Goal: Information Seeking & Learning: Check status

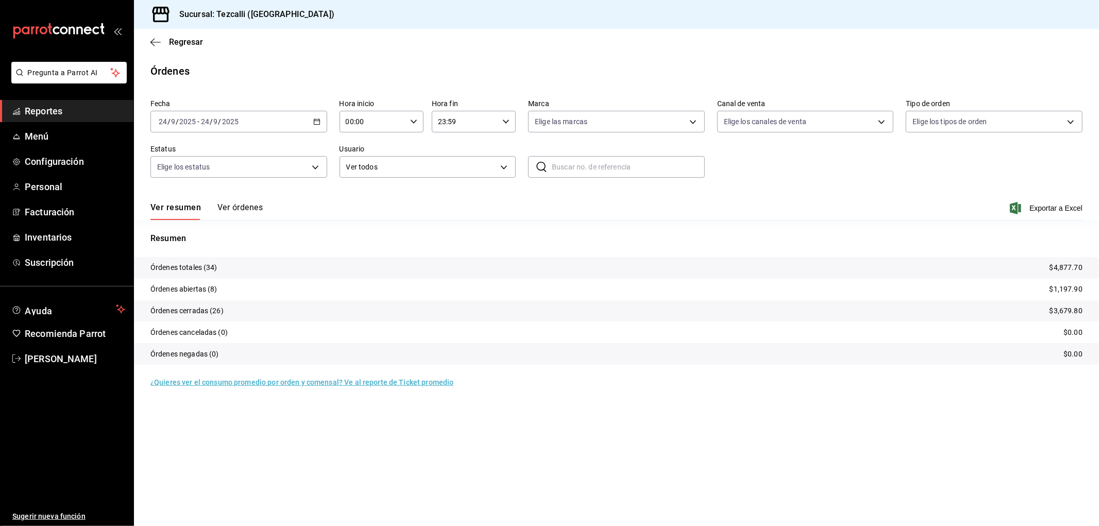
click at [269, 124] on div "[DATE] [DATE] - [DATE] [DATE]" at bounding box center [238, 122] width 177 height 22
click at [208, 270] on span "Rango de fechas" at bounding box center [199, 268] width 80 height 11
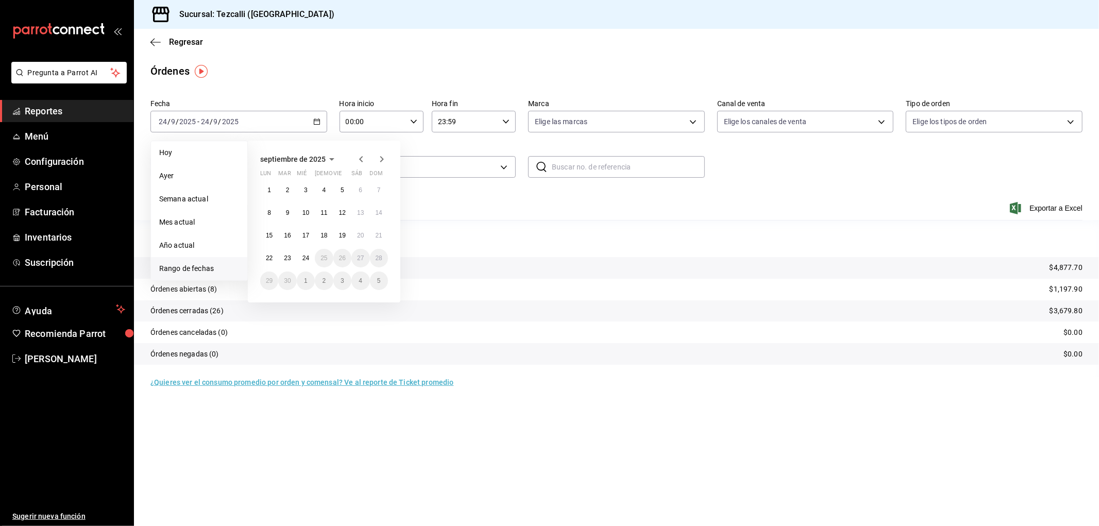
click at [363, 158] on icon "button" at bounding box center [361, 159] width 12 height 12
click at [343, 189] on abbr "1" at bounding box center [343, 189] width 4 height 7
click at [382, 281] on abbr "31" at bounding box center [379, 280] width 7 height 7
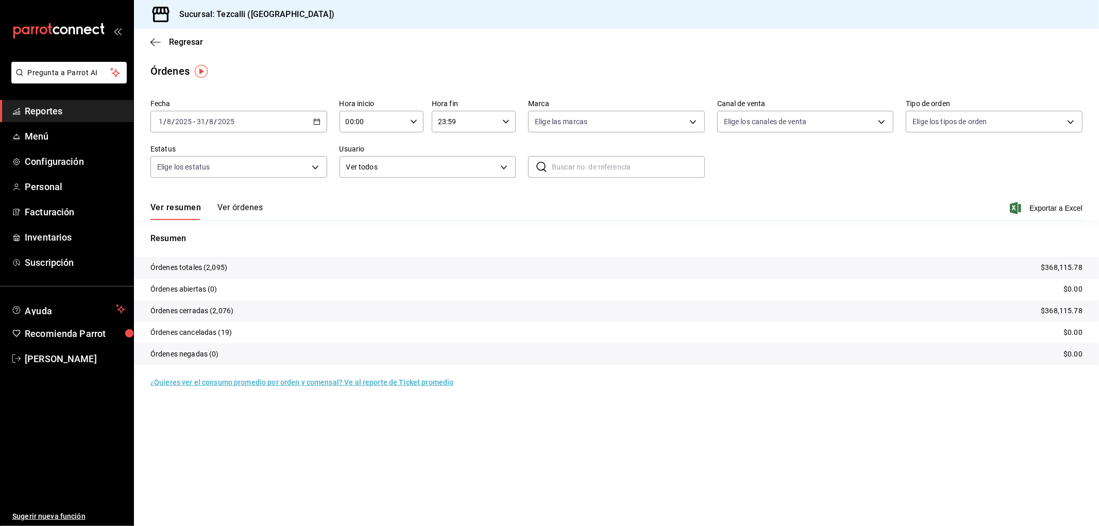
click at [55, 107] on span "Reportes" at bounding box center [75, 111] width 100 height 14
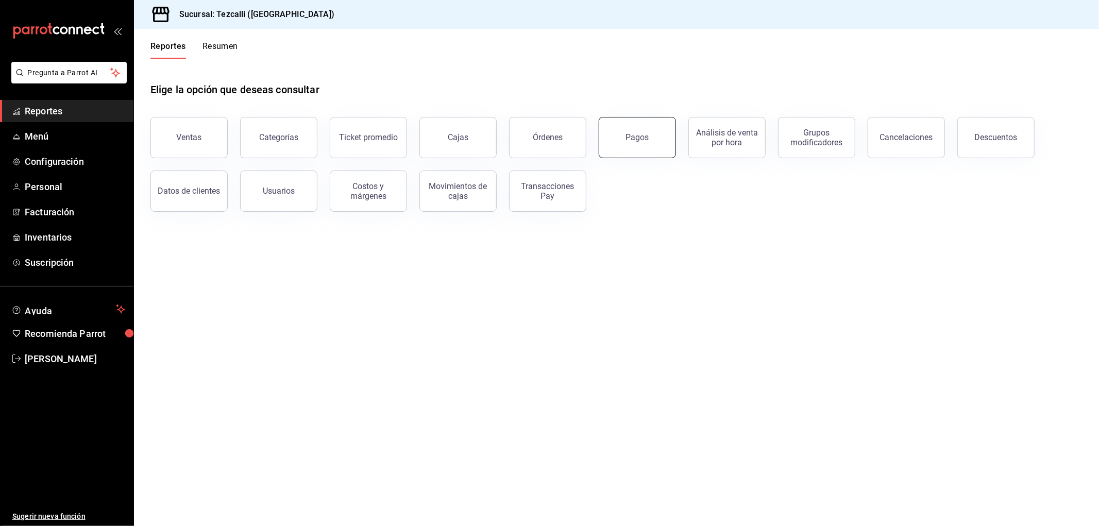
click at [611, 141] on button "Pagos" at bounding box center [637, 137] width 77 height 41
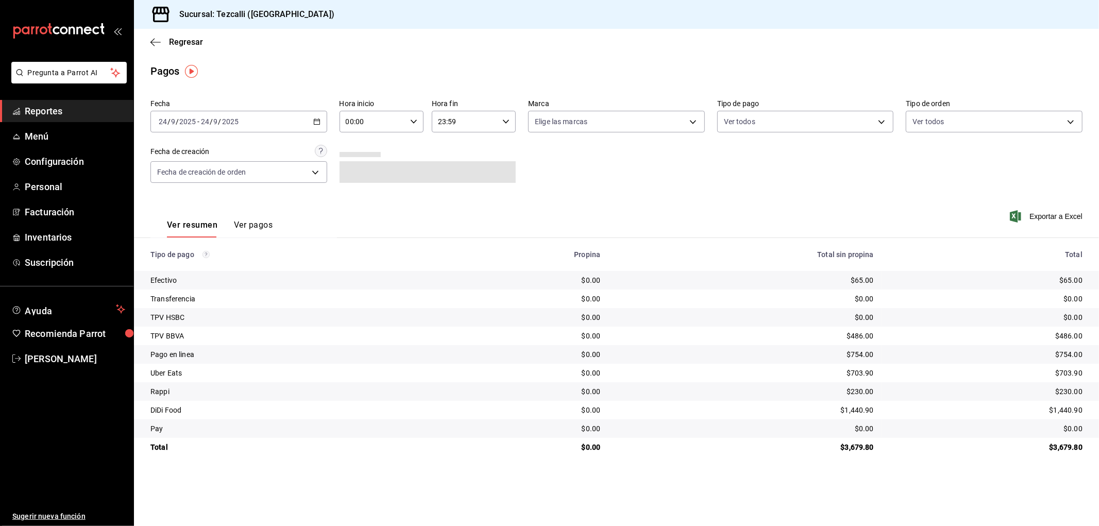
click at [315, 124] on icon "button" at bounding box center [316, 121] width 7 height 7
click at [233, 263] on li "Rango de fechas" at bounding box center [199, 268] width 96 height 23
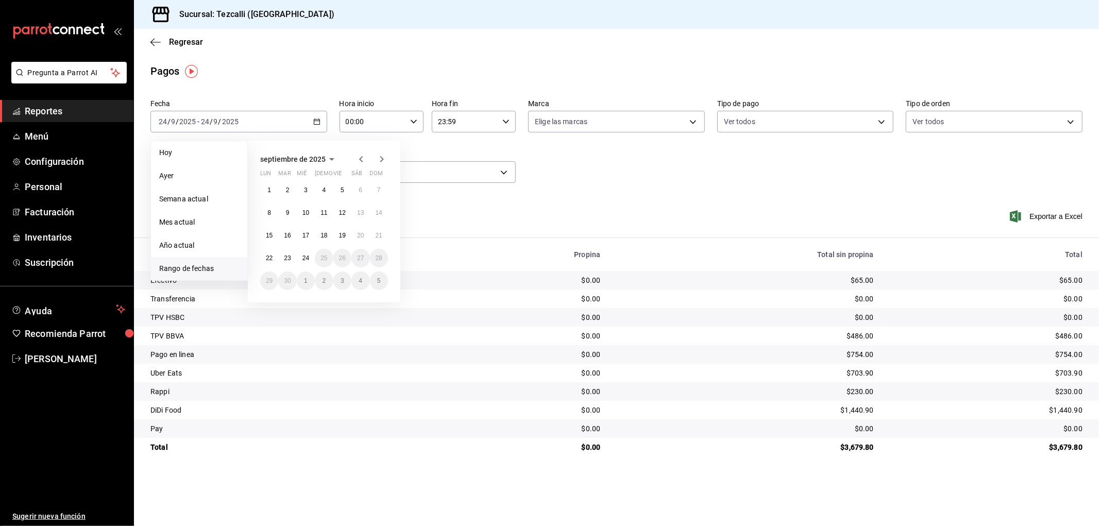
click at [365, 162] on icon "button" at bounding box center [361, 159] width 12 height 12
click at [338, 183] on button "1" at bounding box center [342, 190] width 18 height 19
click at [376, 281] on abbr "31" at bounding box center [379, 280] width 7 height 7
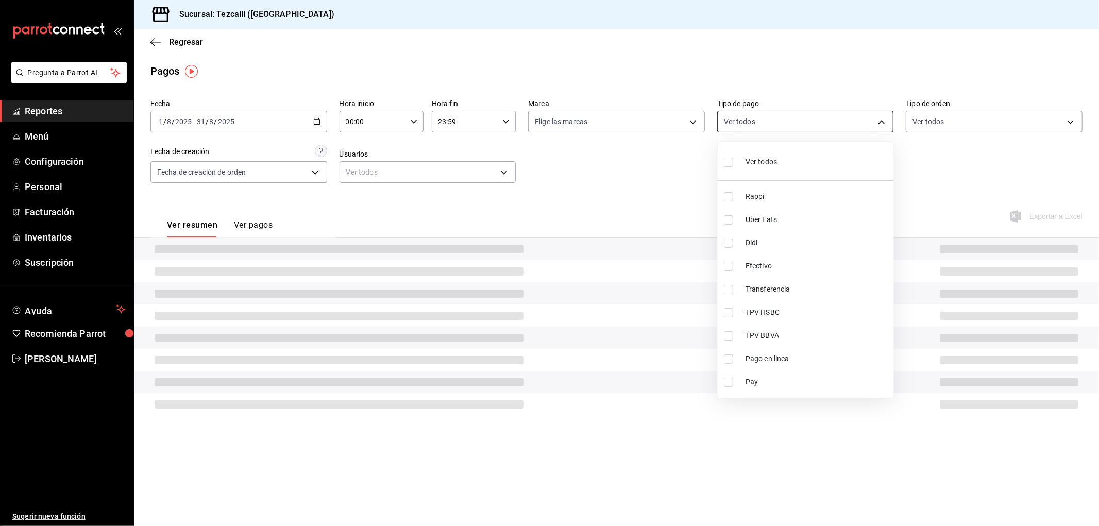
click at [818, 122] on body "Pregunta a Parrot AI Reportes Menú Configuración Personal Facturación Inventari…" at bounding box center [549, 263] width 1099 height 526
click at [975, 123] on div at bounding box center [549, 263] width 1099 height 526
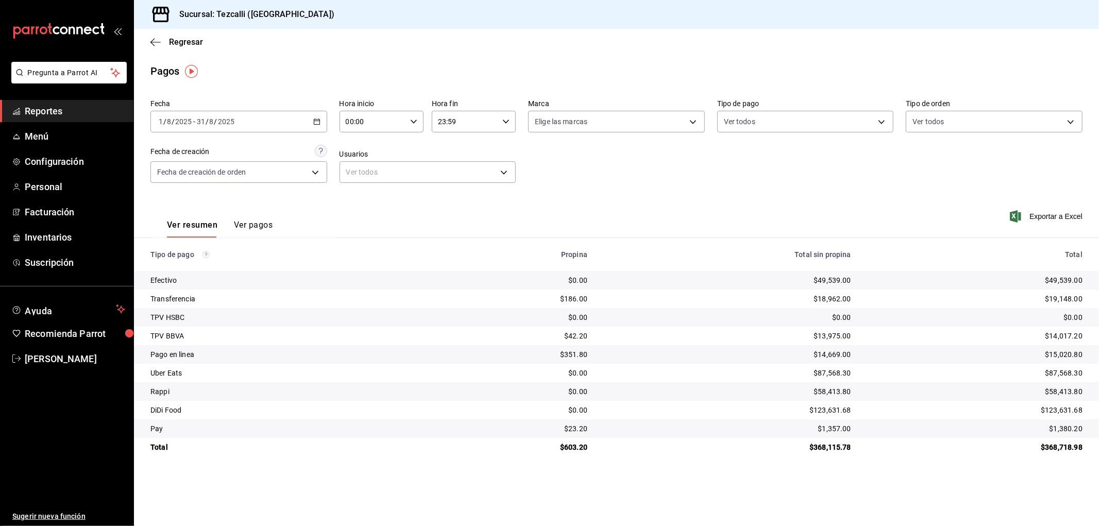
click at [975, 123] on body "Pregunta a Parrot AI Reportes Menú Configuración Personal Facturación Inventari…" at bounding box center [549, 263] width 1099 height 526
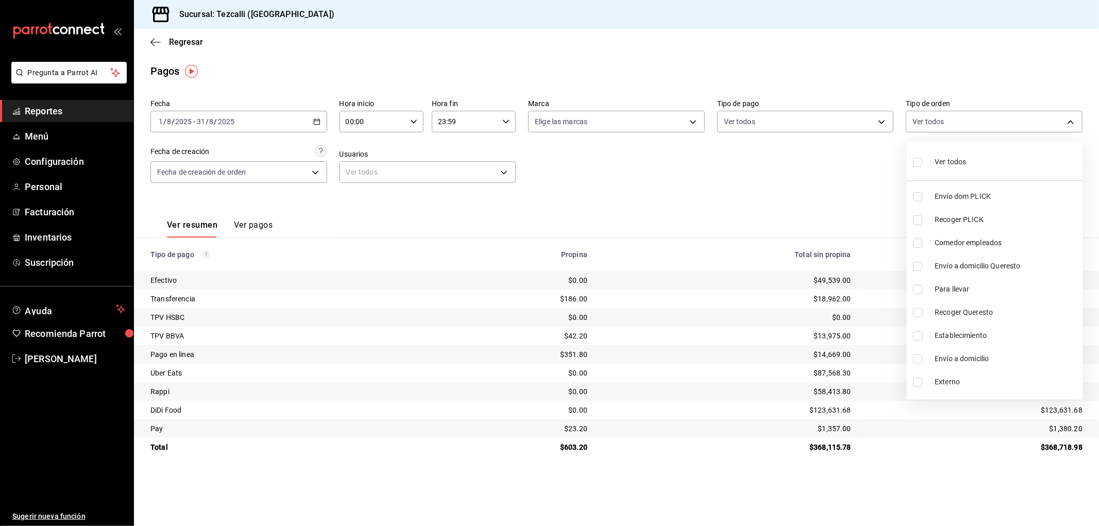
click at [958, 167] on span "Ver todos" at bounding box center [949, 162] width 31 height 11
type input "d2592e8d-4edd-4161-a95e-4339205dd099,49f02905-787d-4136-95a9-85022fcdb814,3f5d8…"
checkbox input "true"
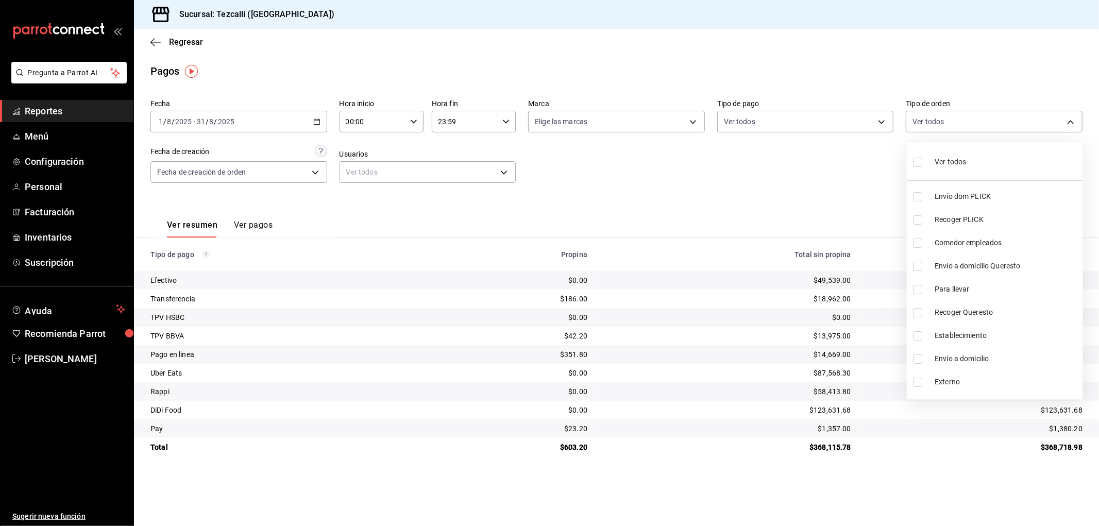
checkbox input "true"
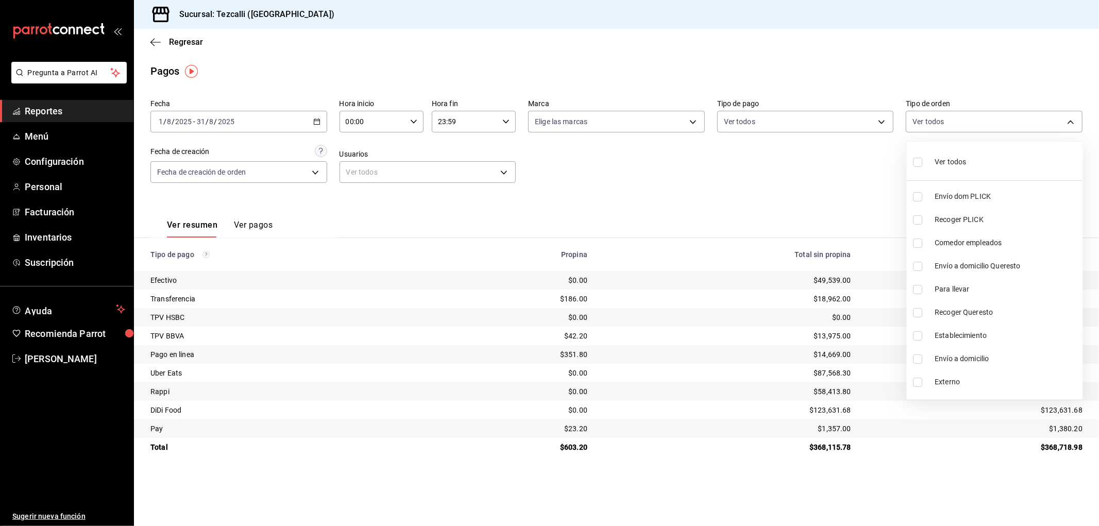
checkbox input "true"
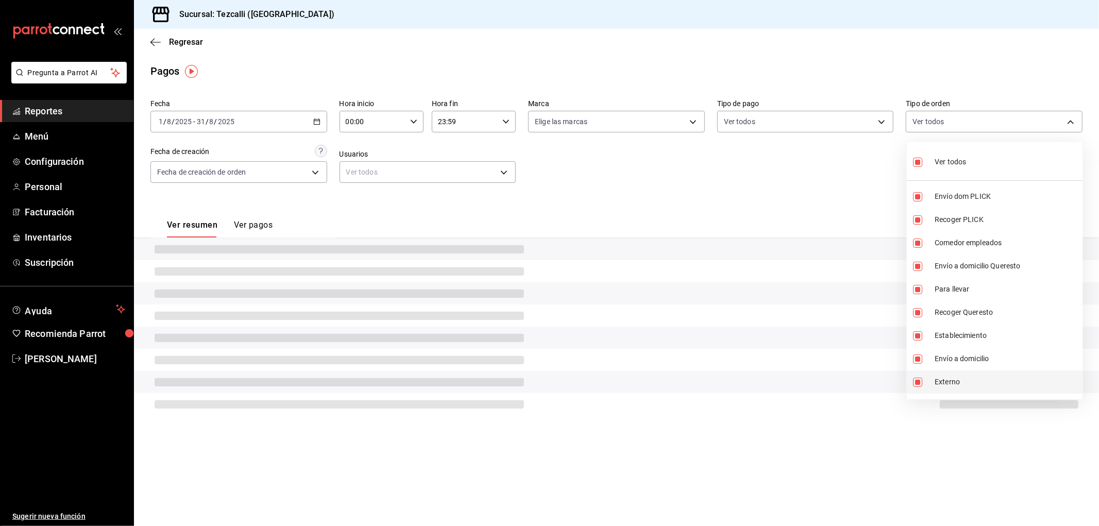
click at [952, 384] on span "Externo" at bounding box center [1006, 382] width 144 height 11
type input "d2592e8d-4edd-4161-a95e-4339205dd099,49f02905-787d-4136-95a9-85022fcdb814,3f5d8…"
checkbox input "false"
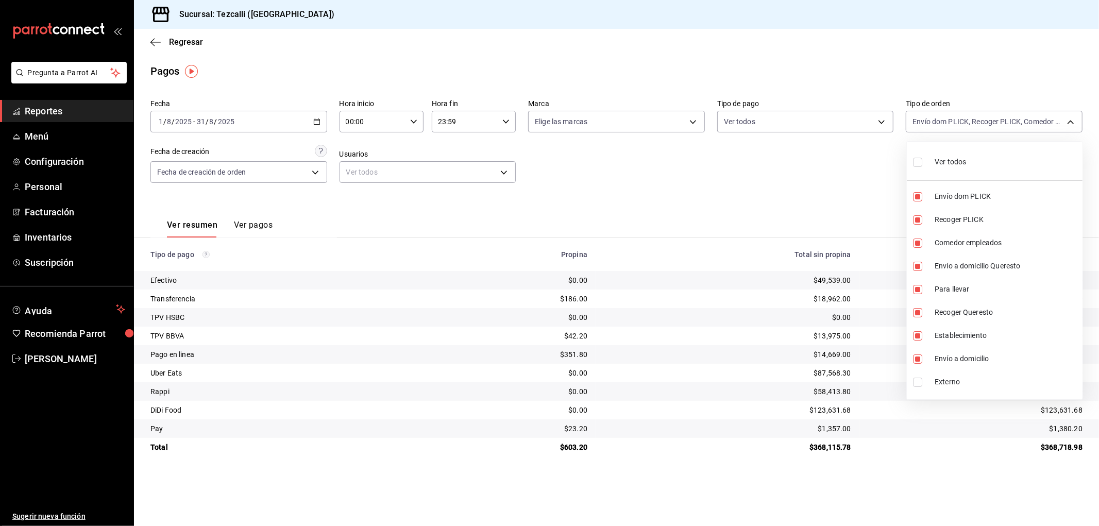
click at [951, 382] on span "Externo" at bounding box center [1006, 382] width 144 height 11
type input "d2592e8d-4edd-4161-a95e-4339205dd099,49f02905-787d-4136-95a9-85022fcdb814,3f5d8…"
checkbox input "true"
click at [928, 379] on li "Externo" at bounding box center [995, 381] width 176 height 23
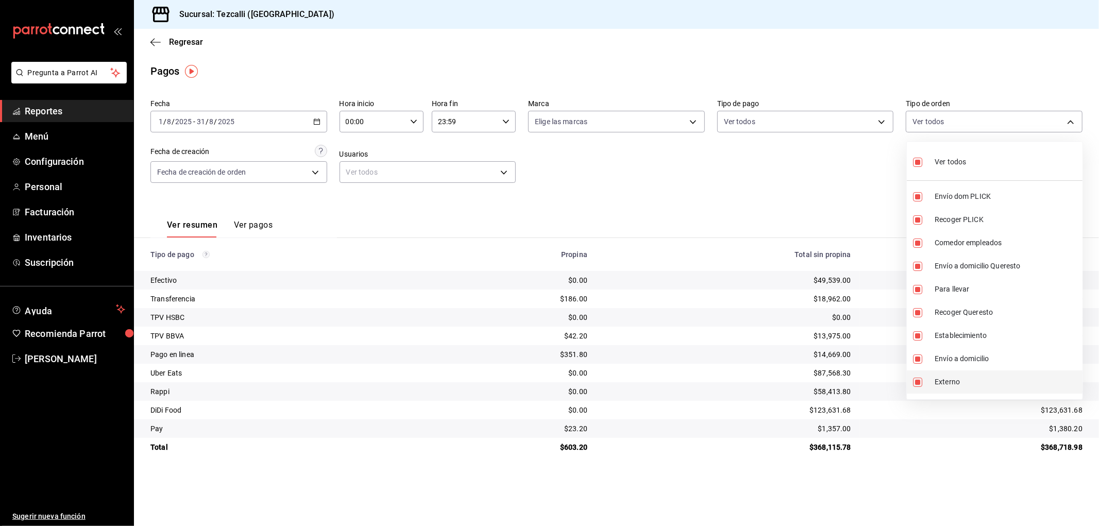
type input "d2592e8d-4edd-4161-a95e-4339205dd099,49f02905-787d-4136-95a9-85022fcdb814,3f5d8…"
checkbox input "false"
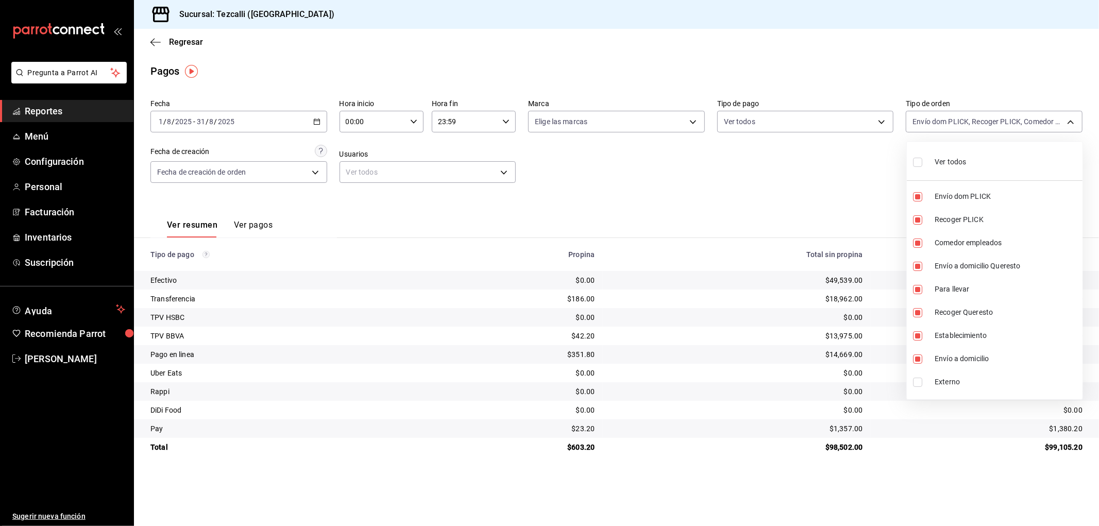
click at [718, 177] on div at bounding box center [549, 263] width 1099 height 526
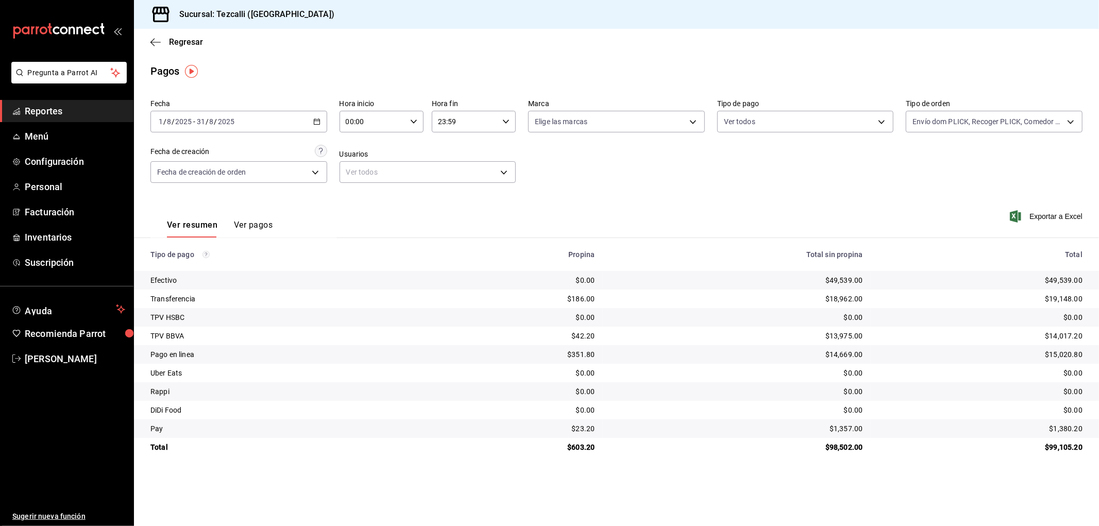
click at [287, 116] on div "[DATE] [DATE] - [DATE] [DATE]" at bounding box center [238, 122] width 177 height 22
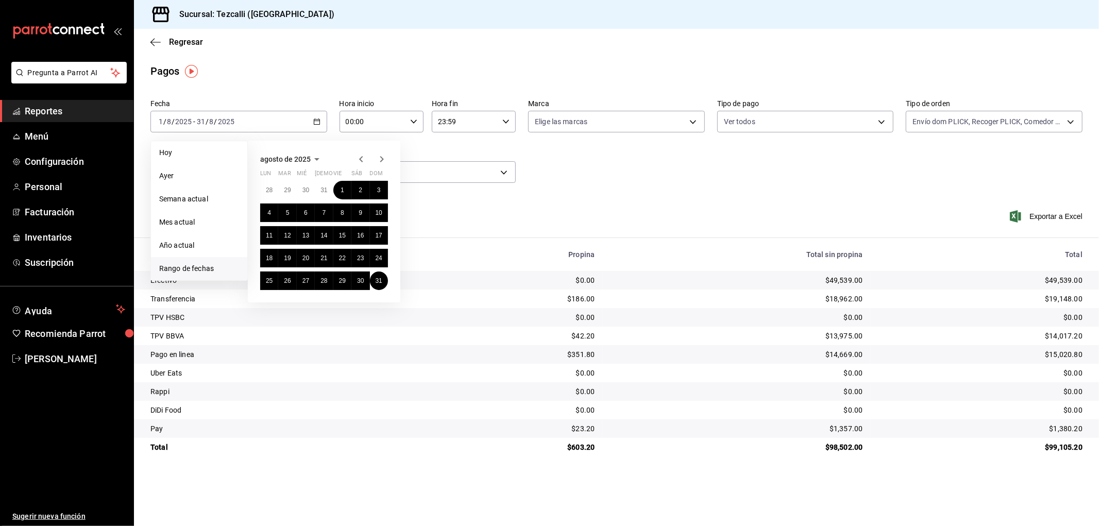
click at [363, 158] on icon "button" at bounding box center [361, 159] width 12 height 12
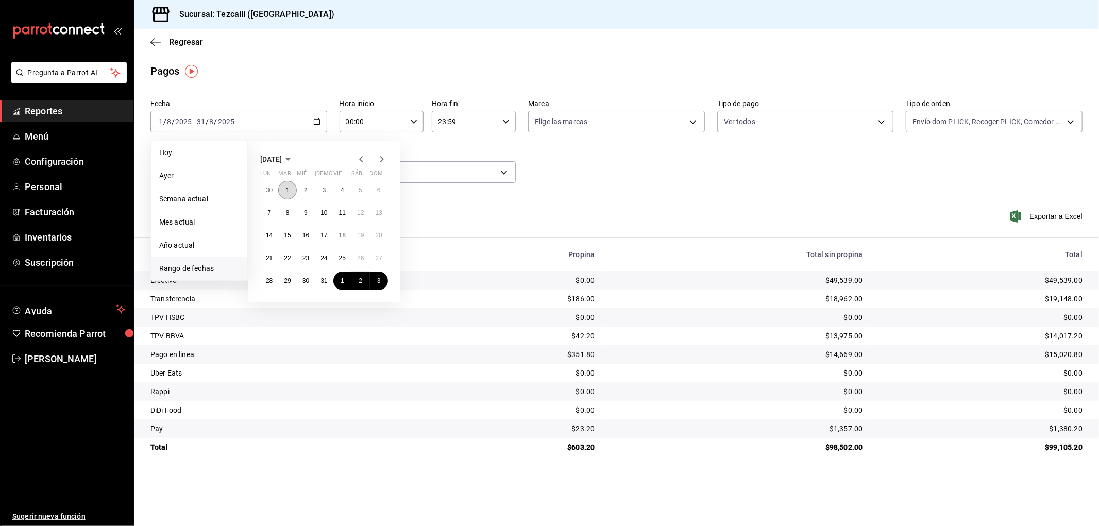
click at [284, 194] on button "1" at bounding box center [287, 190] width 18 height 19
click at [322, 280] on abbr "31" at bounding box center [323, 280] width 7 height 7
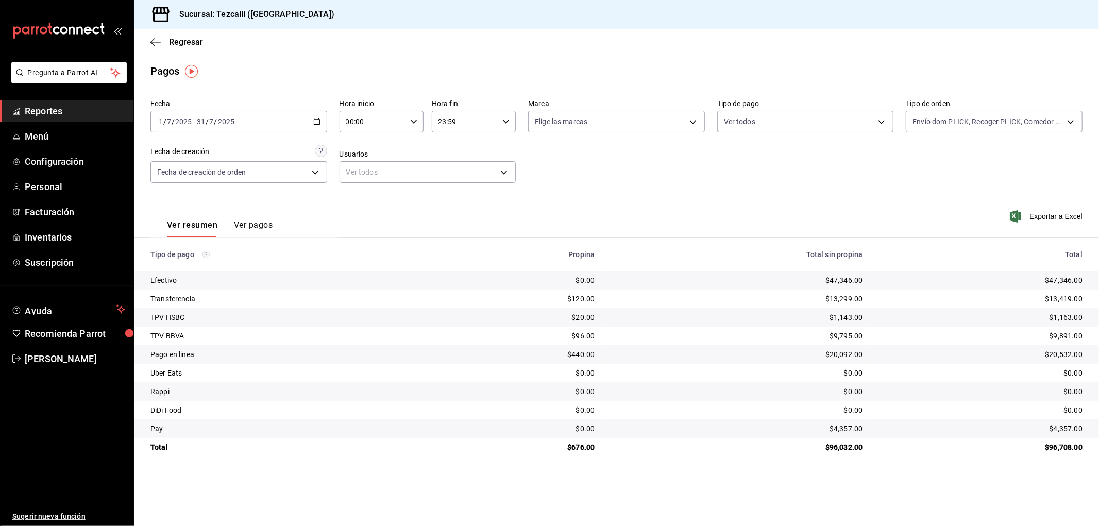
click at [284, 116] on div "[DATE] [DATE] - [DATE] [DATE]" at bounding box center [238, 122] width 177 height 22
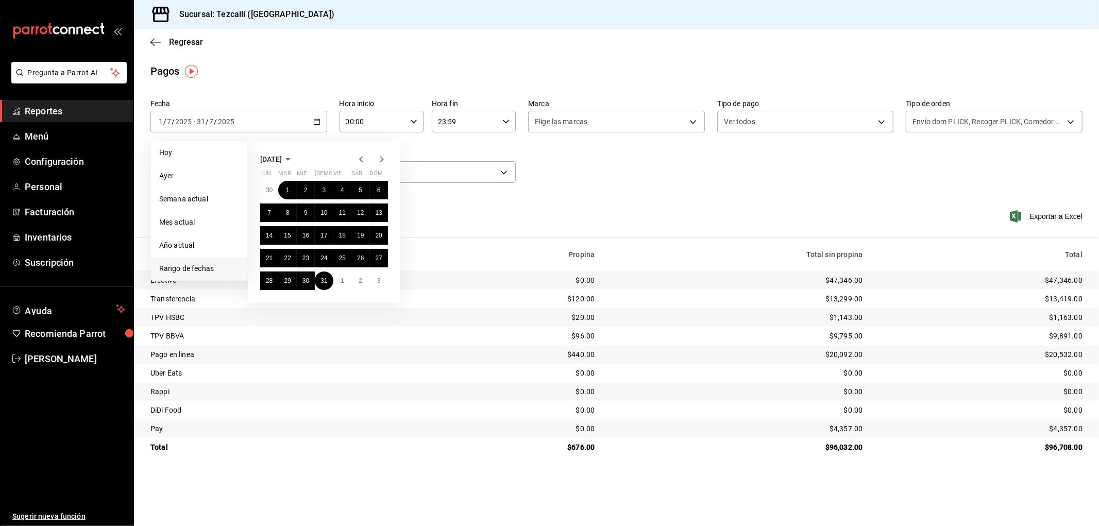
click at [384, 160] on icon "button" at bounding box center [382, 159] width 12 height 12
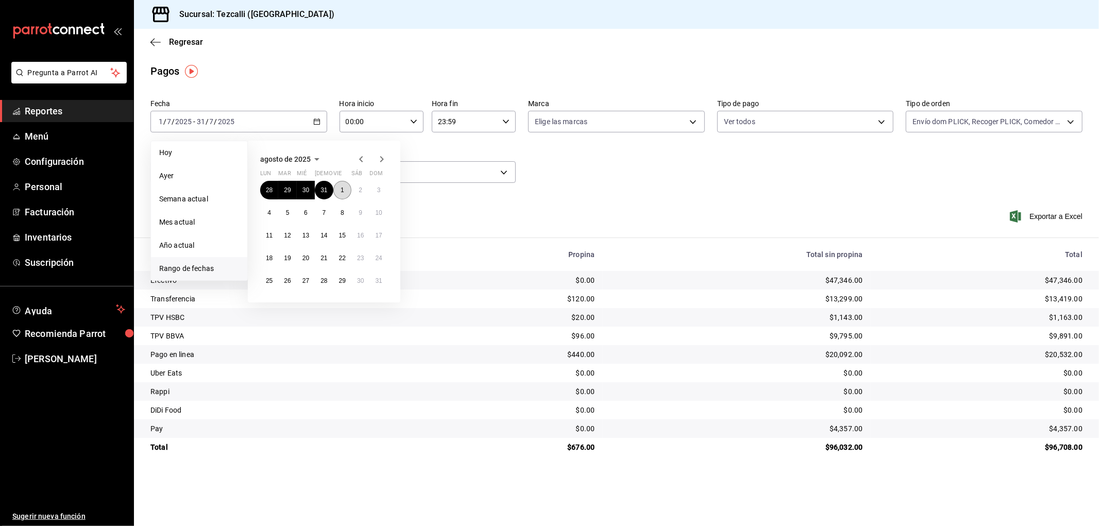
click at [342, 193] on abbr "1" at bounding box center [343, 189] width 4 height 7
click at [378, 280] on abbr "31" at bounding box center [379, 280] width 7 height 7
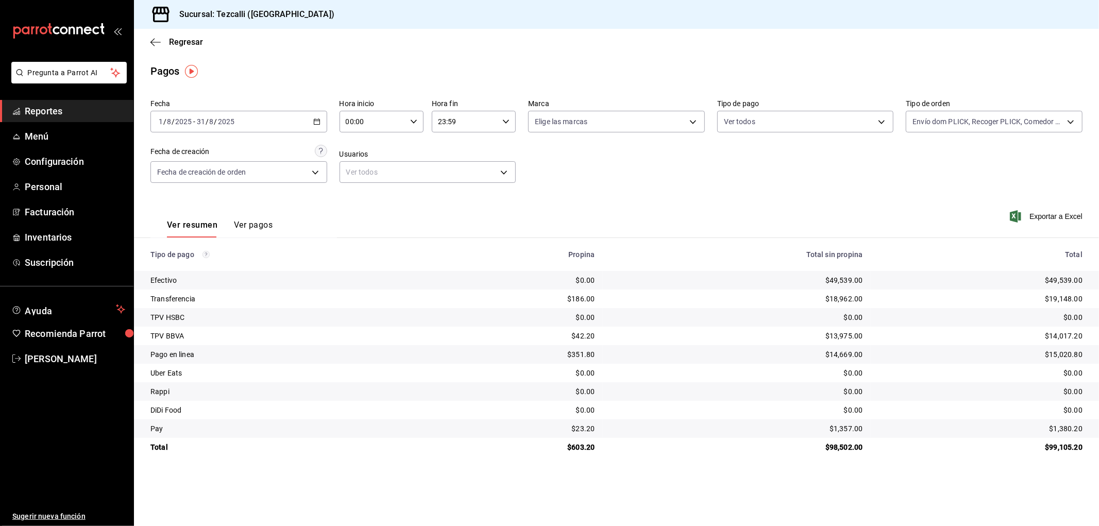
click at [542, 200] on div "Ver resumen Ver pagos Exportar a Excel" at bounding box center [616, 222] width 965 height 55
click at [69, 112] on span "Reportes" at bounding box center [75, 111] width 100 height 14
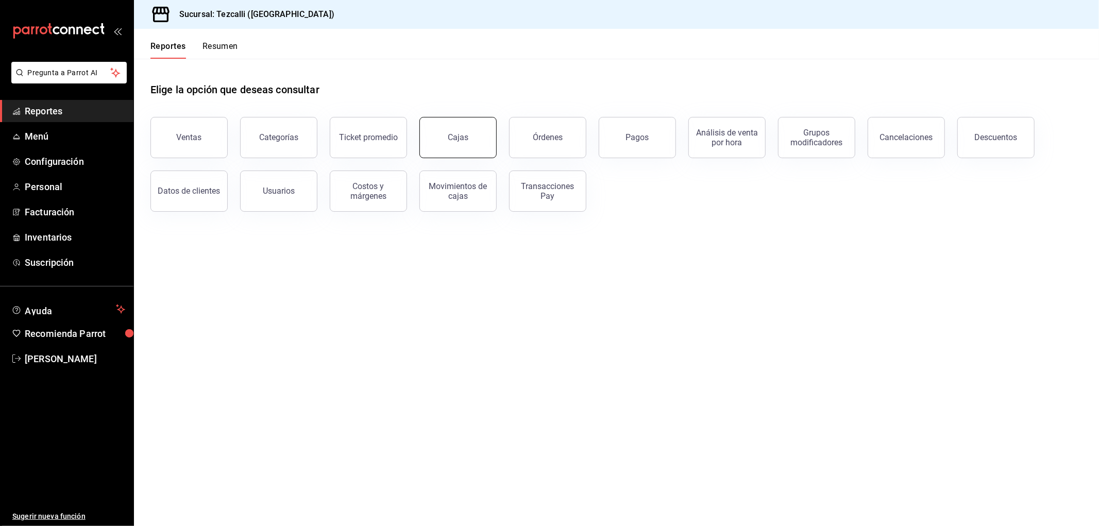
click at [455, 131] on div "Cajas" at bounding box center [458, 137] width 21 height 12
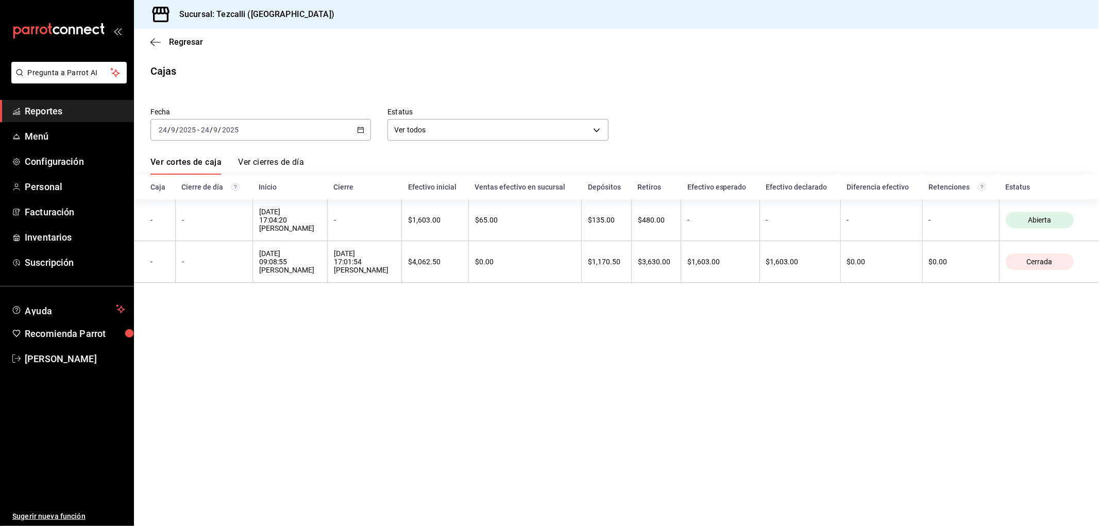
click at [101, 112] on span "Reportes" at bounding box center [75, 111] width 100 height 14
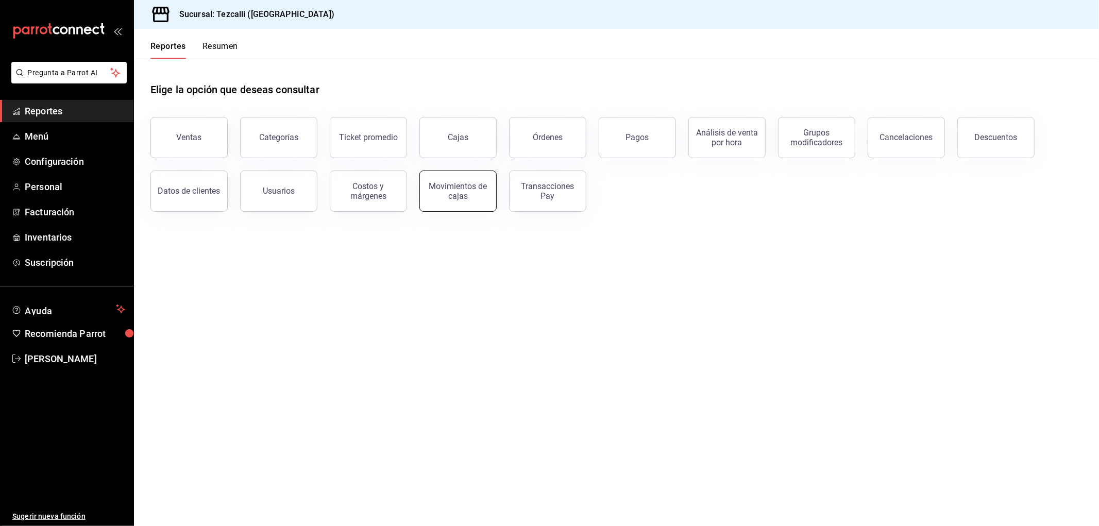
click at [467, 186] on div "Movimientos de cajas" at bounding box center [458, 191] width 64 height 20
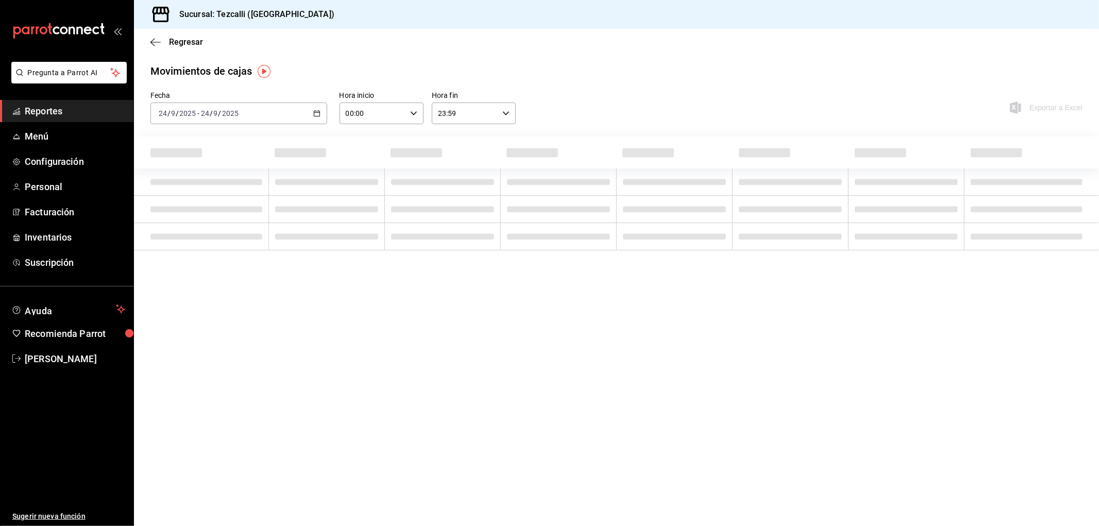
click at [222, 121] on div "[DATE] [DATE] - [DATE] [DATE]" at bounding box center [238, 114] width 177 height 22
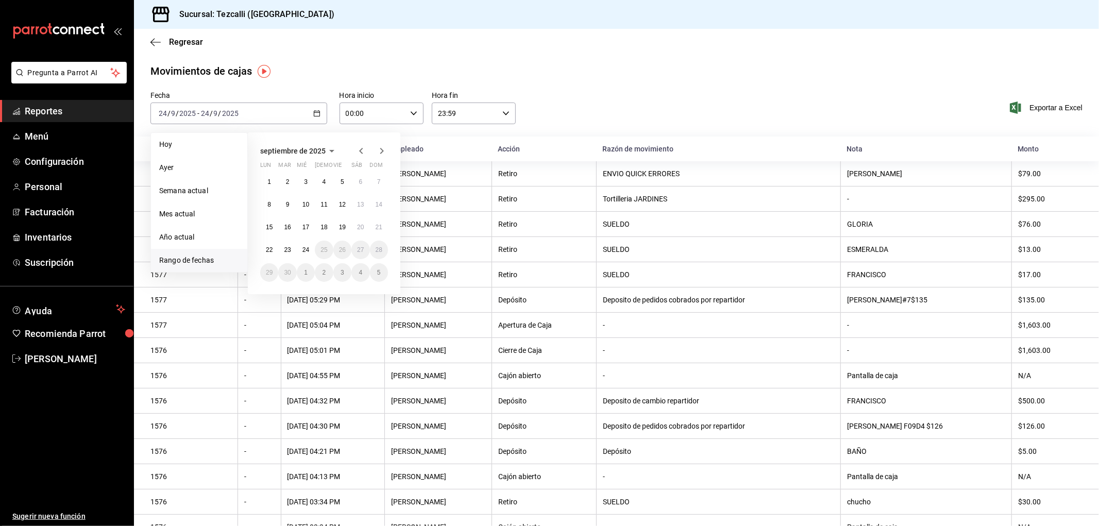
click at [364, 151] on icon "button" at bounding box center [361, 151] width 12 height 12
click at [343, 179] on abbr "1" at bounding box center [343, 181] width 4 height 7
click at [383, 274] on button "31" at bounding box center [379, 272] width 18 height 19
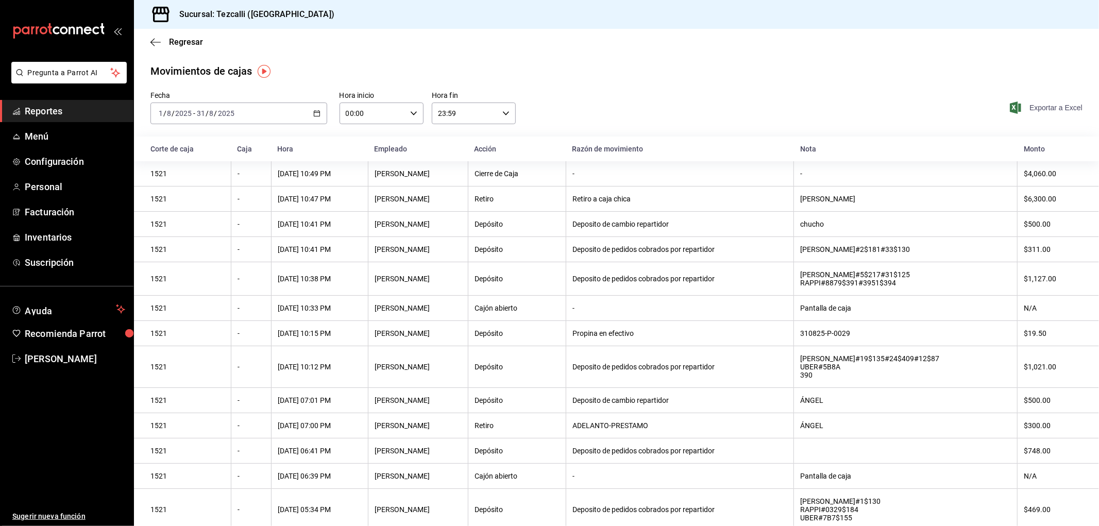
click at [1055, 111] on span "Exportar a Excel" at bounding box center [1047, 107] width 71 height 12
click at [80, 109] on span "Reportes" at bounding box center [75, 111] width 100 height 14
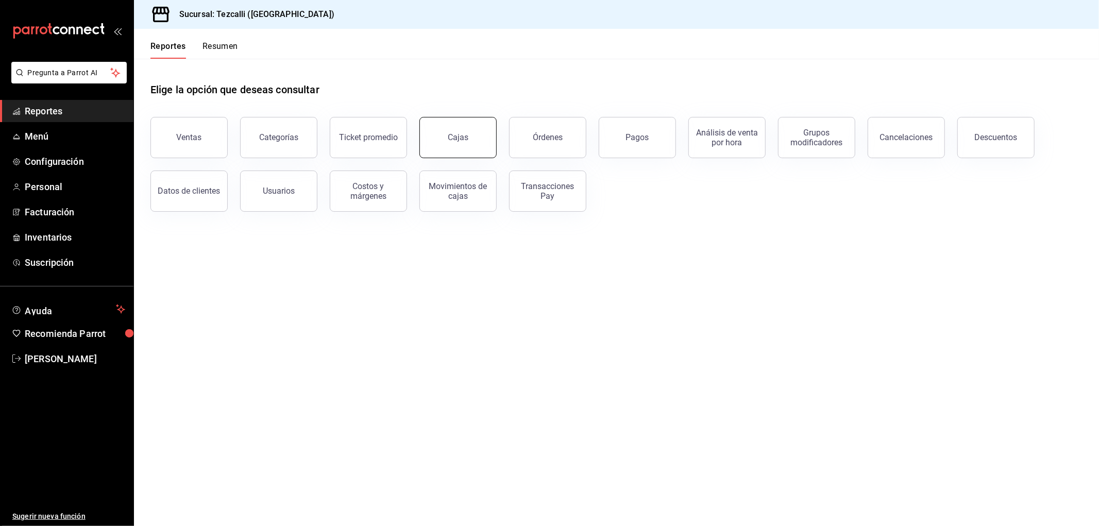
drag, startPoint x: 642, startPoint y: 146, endPoint x: 457, endPoint y: 133, distance: 184.9
click at [457, 133] on div "Ventas Categorías Ticket promedio Cajas Órdenes Pagos Análisis de venta por hor…" at bounding box center [610, 158] width 944 height 107
click at [457, 133] on div "Cajas" at bounding box center [458, 137] width 21 height 12
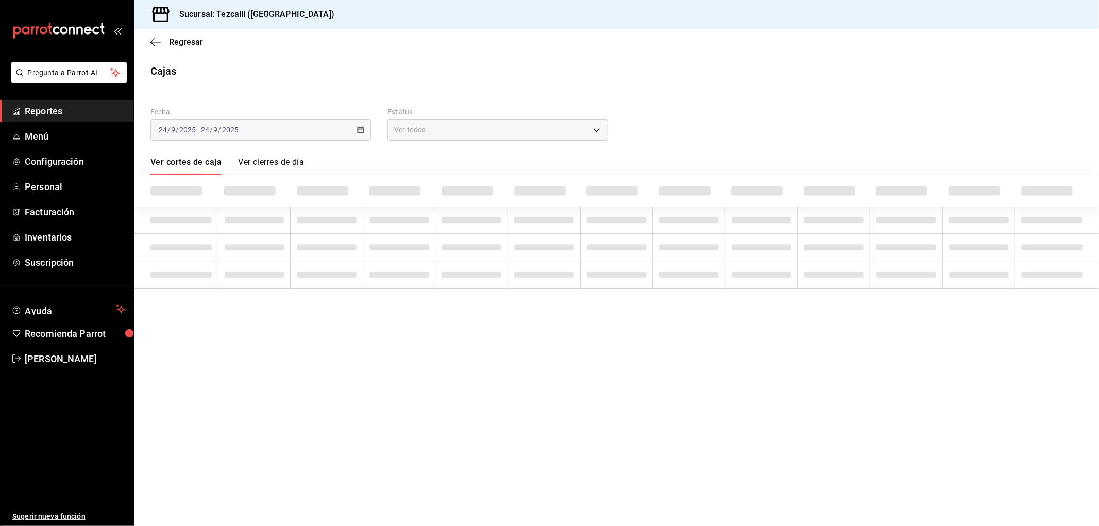
click at [268, 133] on div "[DATE] [DATE] - [DATE] [DATE]" at bounding box center [260, 130] width 220 height 22
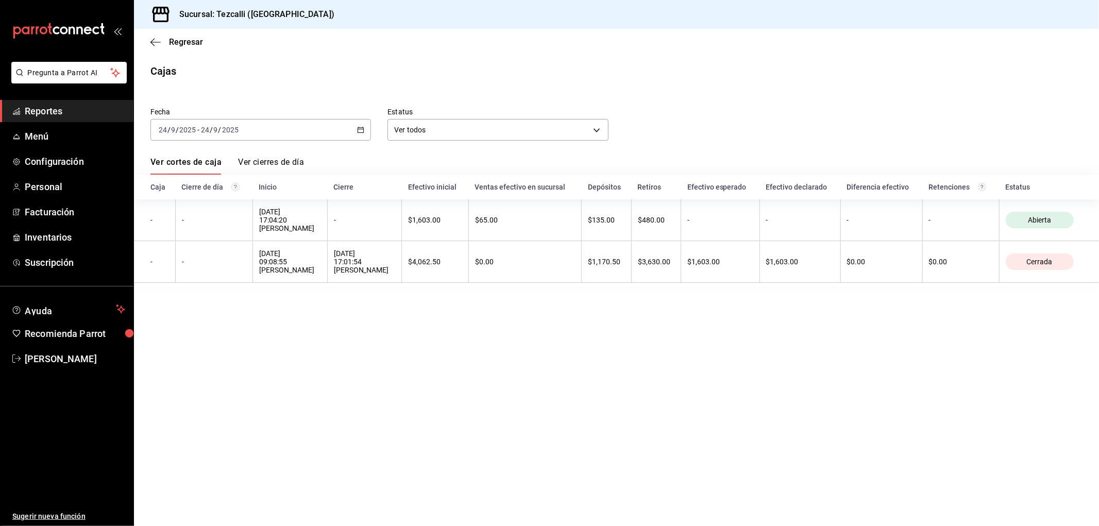
click at [275, 135] on div "[DATE] [DATE] - [DATE] [DATE]" at bounding box center [260, 130] width 220 height 22
click at [208, 271] on span "Rango de fechas" at bounding box center [199, 276] width 80 height 11
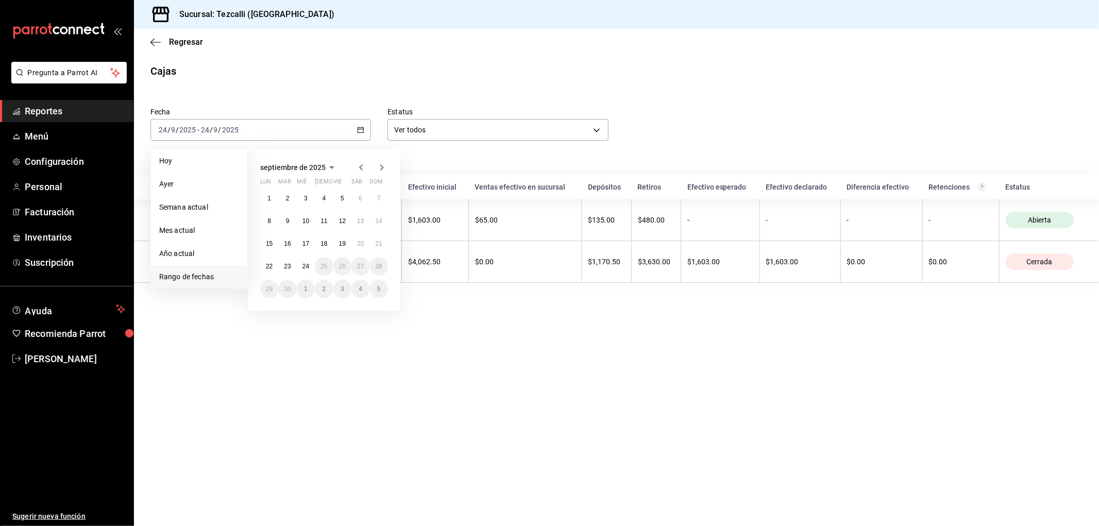
click at [359, 171] on icon "button" at bounding box center [361, 167] width 12 height 12
click at [384, 295] on button "31" at bounding box center [379, 289] width 18 height 19
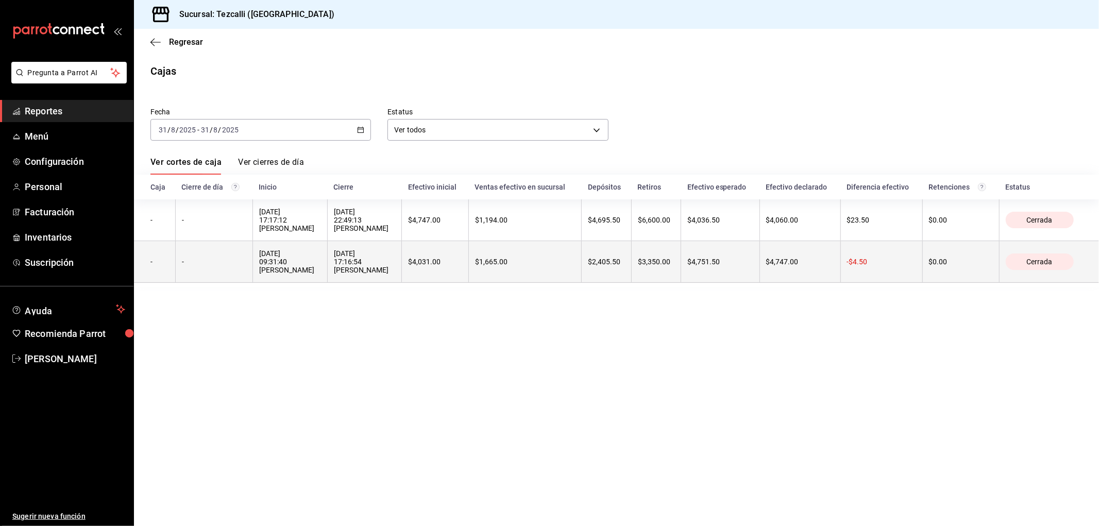
click at [532, 266] on div "$1,665.00" at bounding box center [525, 262] width 100 height 8
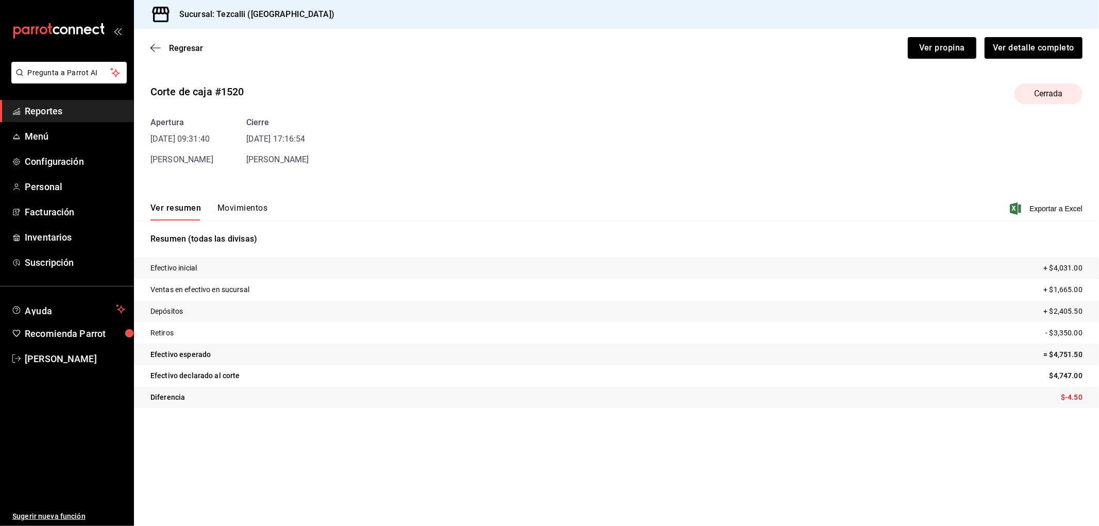
click at [236, 171] on div "Corte de caja #1520 Cerrada Apertura [DATE] 09:31:40 [PERSON_NAME] Cierre [DATE…" at bounding box center [616, 247] width 965 height 345
click at [245, 213] on button "Movimientos" at bounding box center [242, 212] width 50 height 18
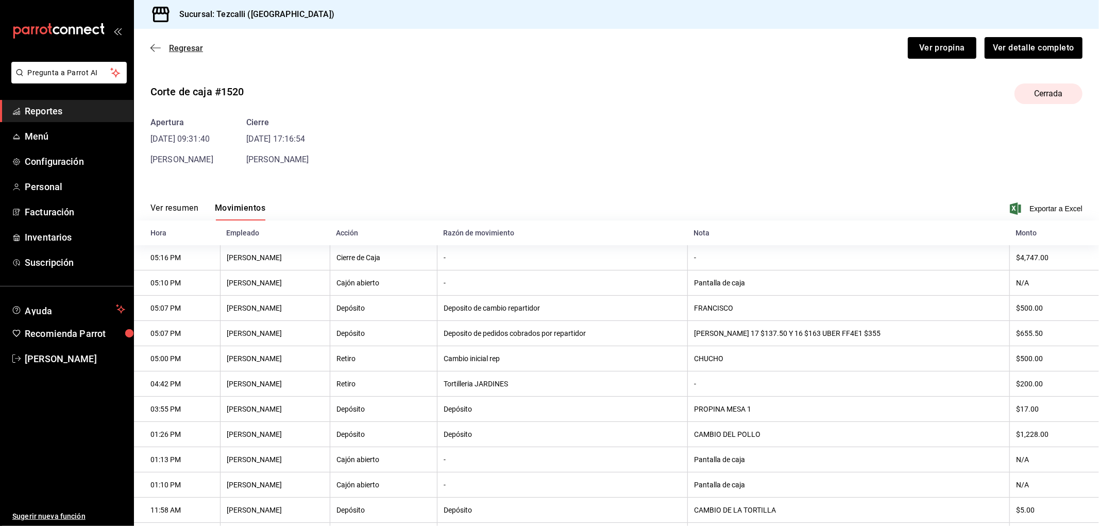
click at [176, 45] on span "Regresar" at bounding box center [186, 48] width 34 height 10
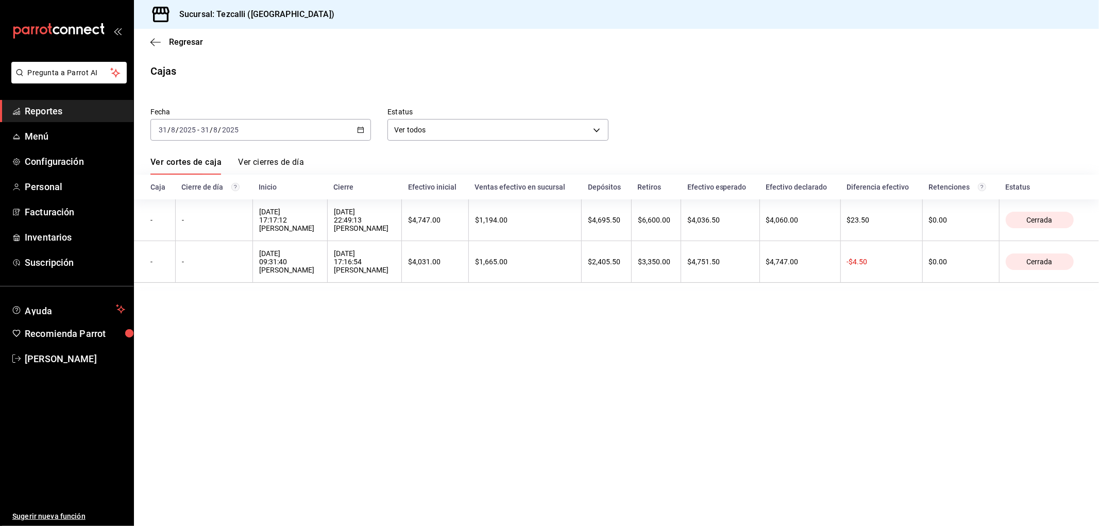
click at [266, 129] on div "[DATE] [DATE] - [DATE] [DATE]" at bounding box center [260, 130] width 220 height 22
click at [223, 268] on li "Rango de fechas" at bounding box center [199, 276] width 96 height 23
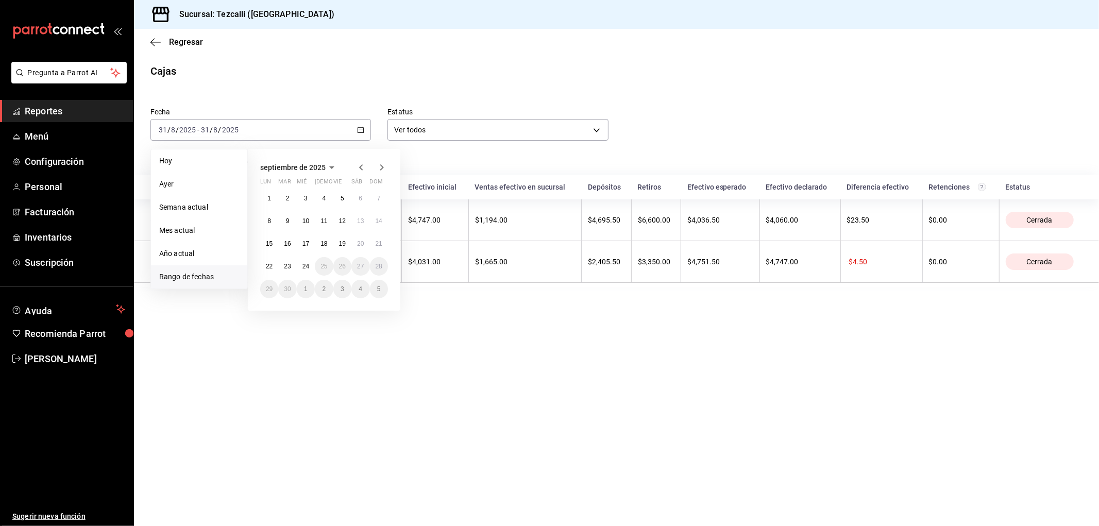
click at [356, 169] on icon "button" at bounding box center [361, 167] width 12 height 12
click at [356, 290] on button "30" at bounding box center [360, 289] width 18 height 19
click at [361, 291] on main "Regresar Cajas Fecha [DATE] [DATE] - [DATE] [DATE] Hoy Ayer Semana actual Mes a…" at bounding box center [616, 277] width 965 height 497
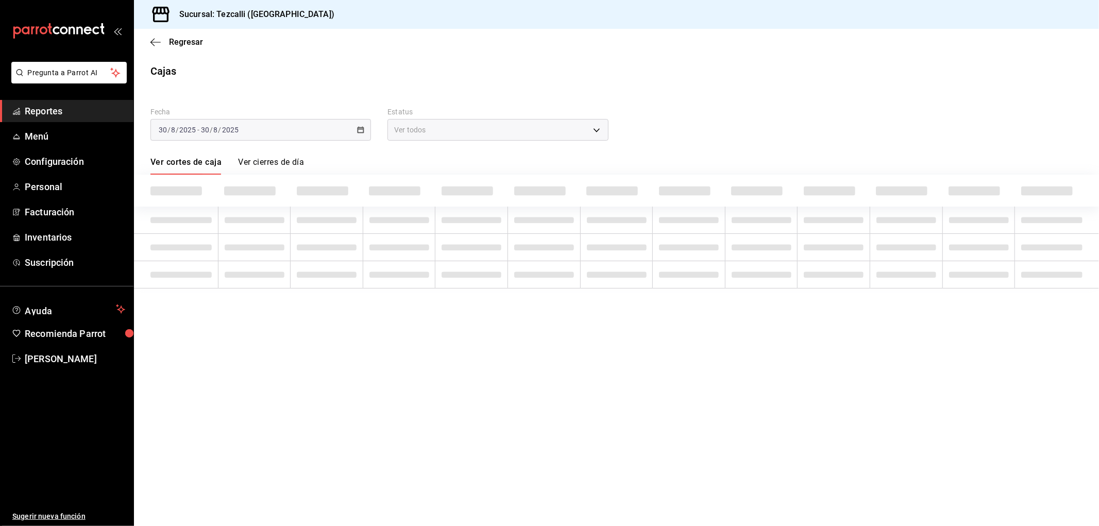
click at [362, 291] on main "Regresar Cajas Fecha [DATE] [DATE] - [DATE] [DATE] Estatus Ver todos ALL Ver co…" at bounding box center [616, 277] width 965 height 497
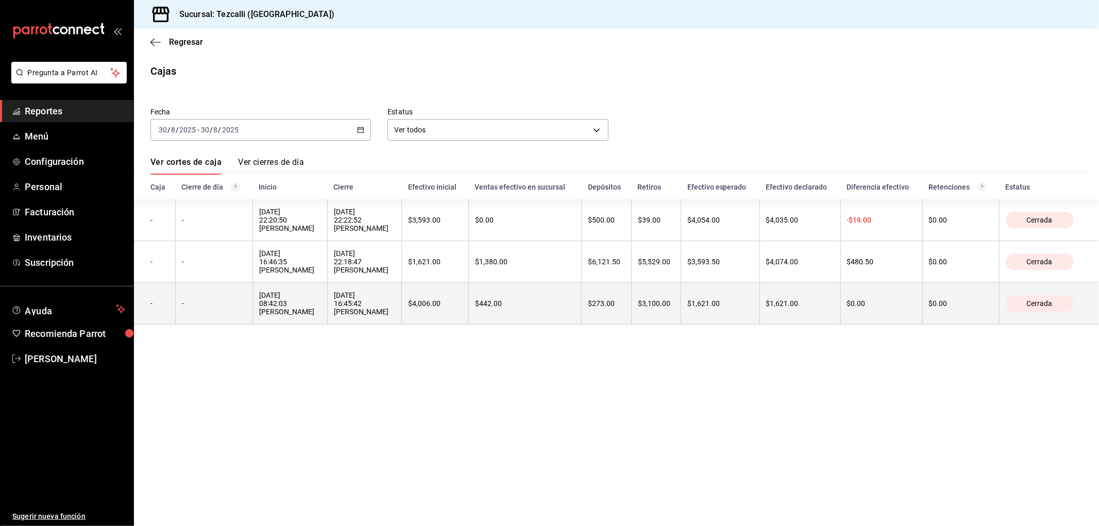
click at [321, 316] on div "[DATE] 08:42:03 [PERSON_NAME]" at bounding box center [290, 303] width 62 height 25
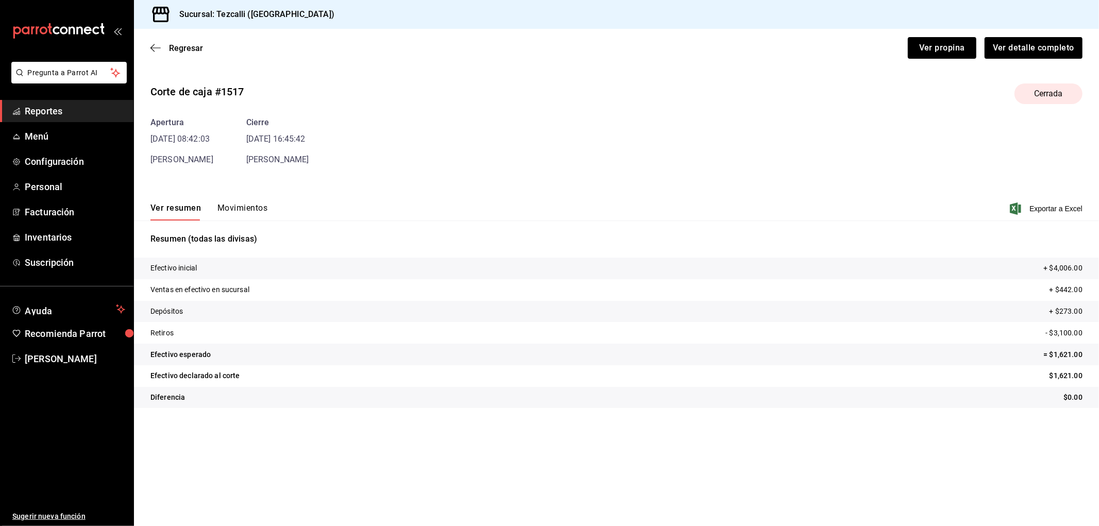
click at [251, 211] on button "Movimientos" at bounding box center [242, 212] width 50 height 18
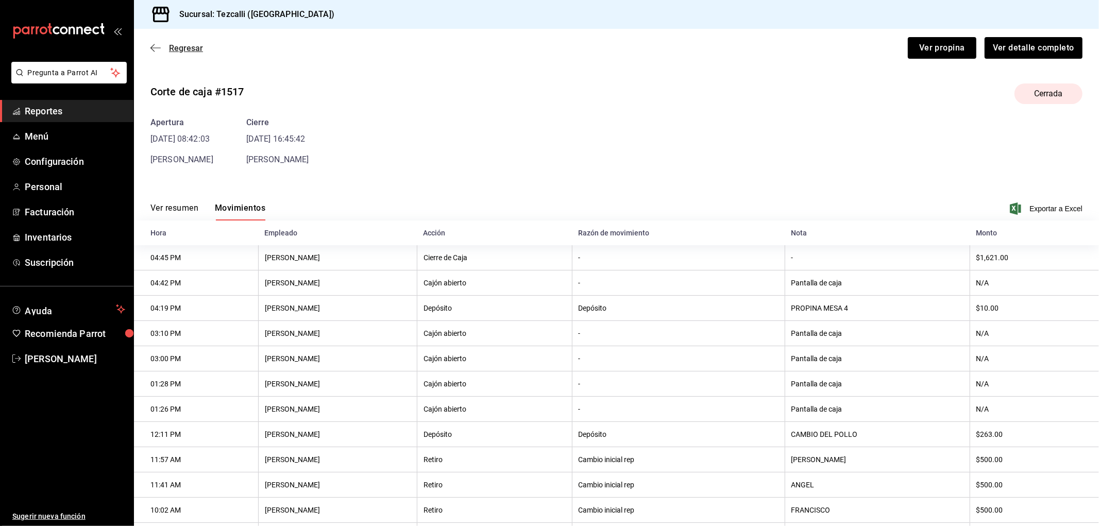
click at [182, 52] on span "Regresar" at bounding box center [186, 48] width 34 height 10
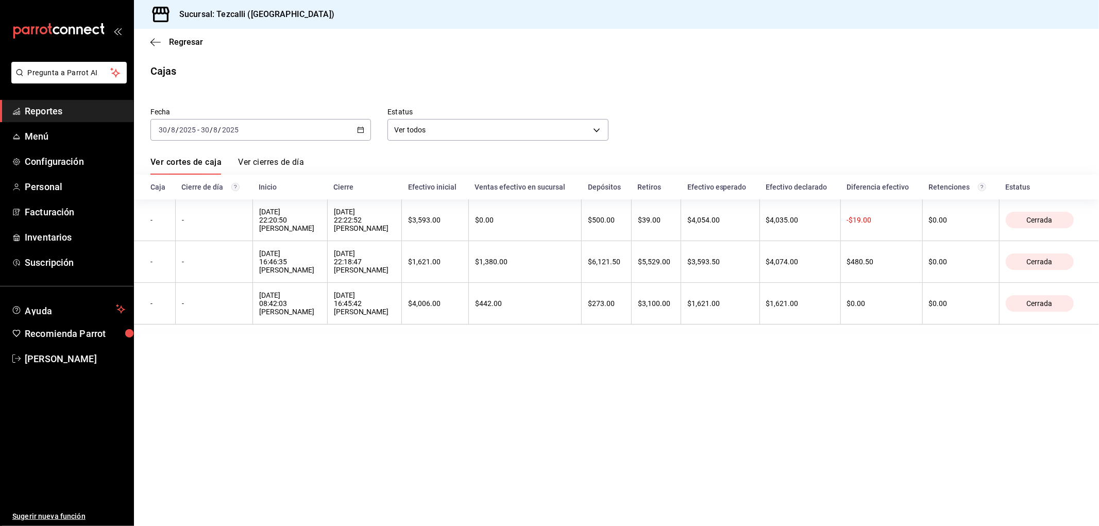
click at [265, 128] on div "[DATE] [DATE] - [DATE] [DATE]" at bounding box center [260, 130] width 220 height 22
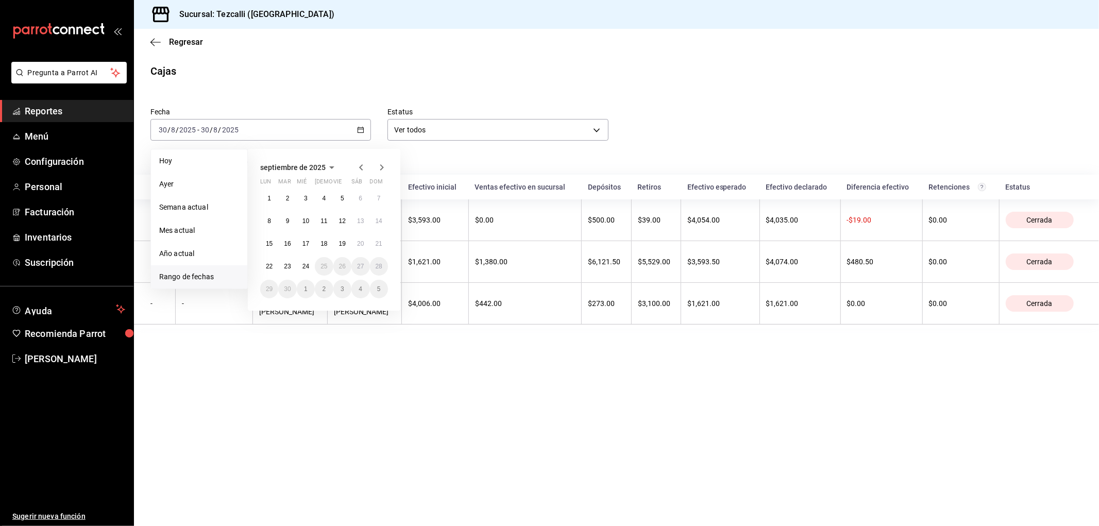
click at [361, 166] on icon "button" at bounding box center [361, 167] width 12 height 12
click at [320, 290] on abbr "28" at bounding box center [323, 288] width 7 height 7
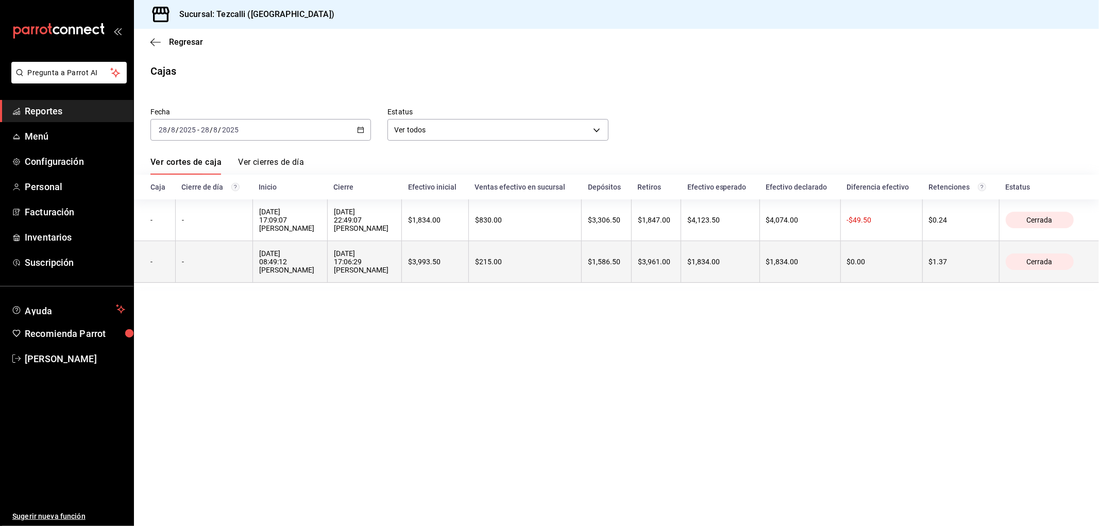
click at [321, 274] on div "[DATE] 08:49:12 [PERSON_NAME]" at bounding box center [290, 261] width 62 height 25
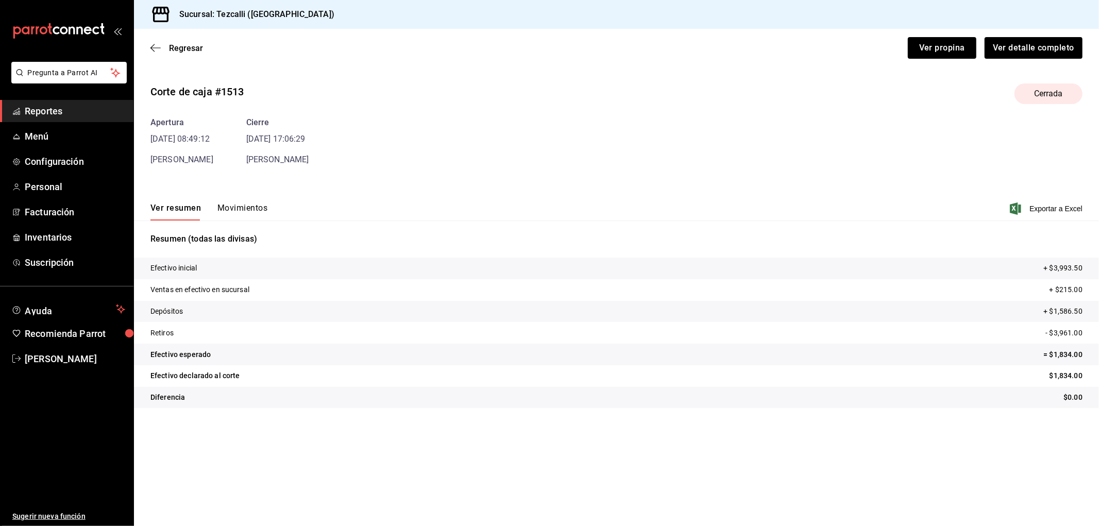
click at [247, 183] on div "Corte de caja #1513 Cerrada Apertura [DATE] 08:49:12 [PERSON_NAME] Cierre [DATE…" at bounding box center [616, 247] width 965 height 345
click at [244, 210] on button "Movimientos" at bounding box center [242, 212] width 50 height 18
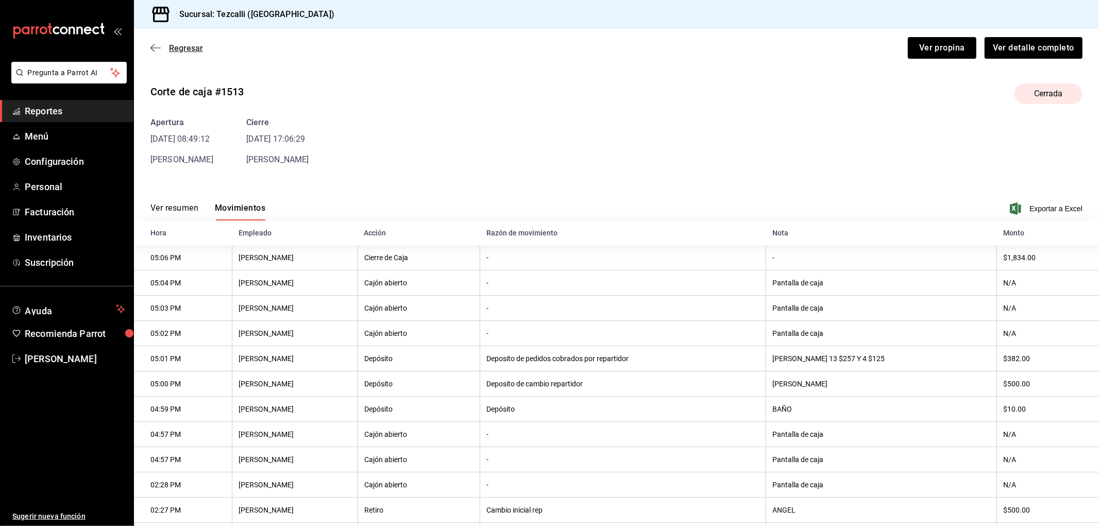
click at [192, 52] on span "Regresar" at bounding box center [186, 48] width 34 height 10
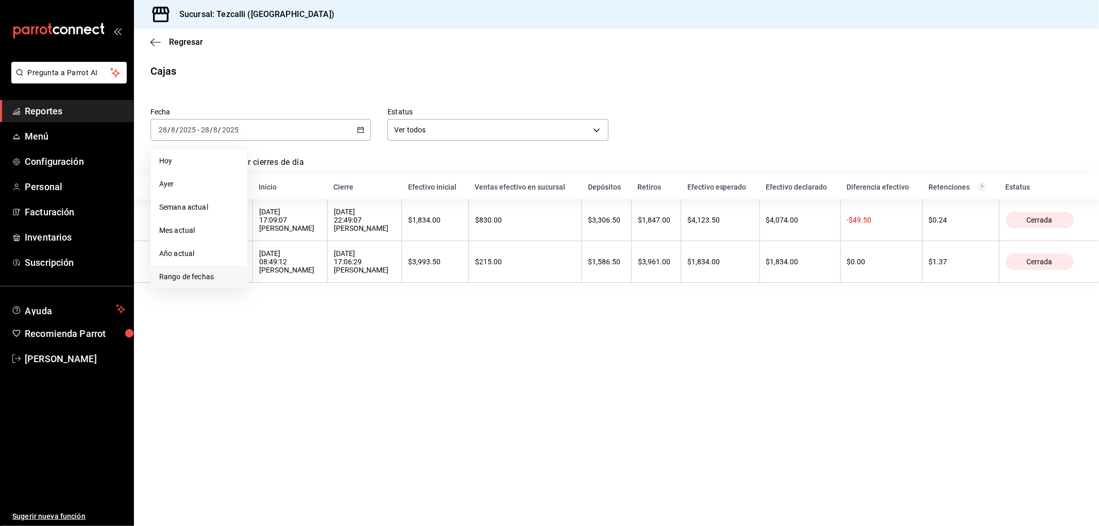
click at [193, 270] on li "Rango de fechas" at bounding box center [199, 276] width 96 height 23
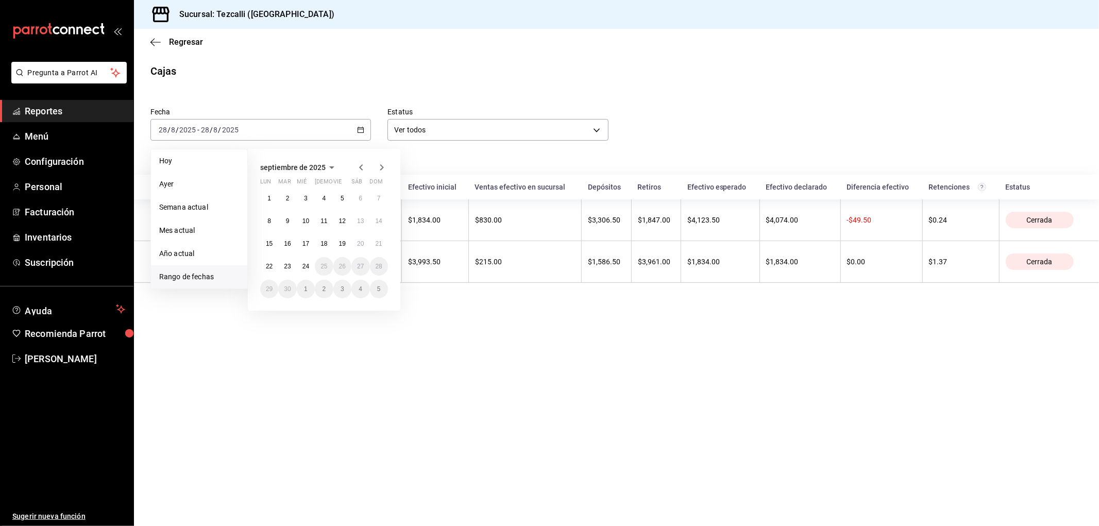
click at [356, 168] on icon "button" at bounding box center [361, 167] width 12 height 12
click at [274, 292] on button "25" at bounding box center [269, 289] width 18 height 19
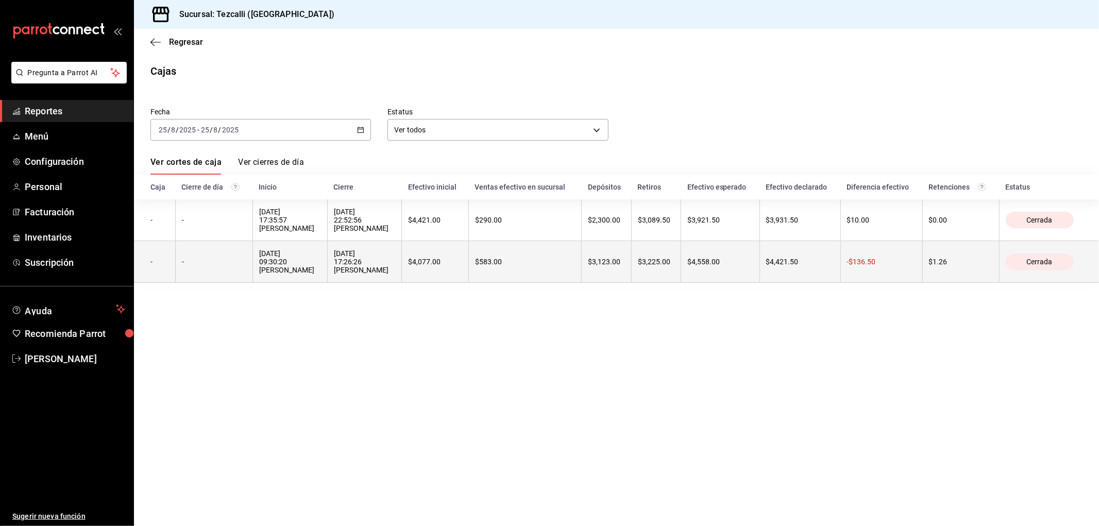
click at [465, 271] on th "$4,077.00" at bounding box center [435, 262] width 66 height 42
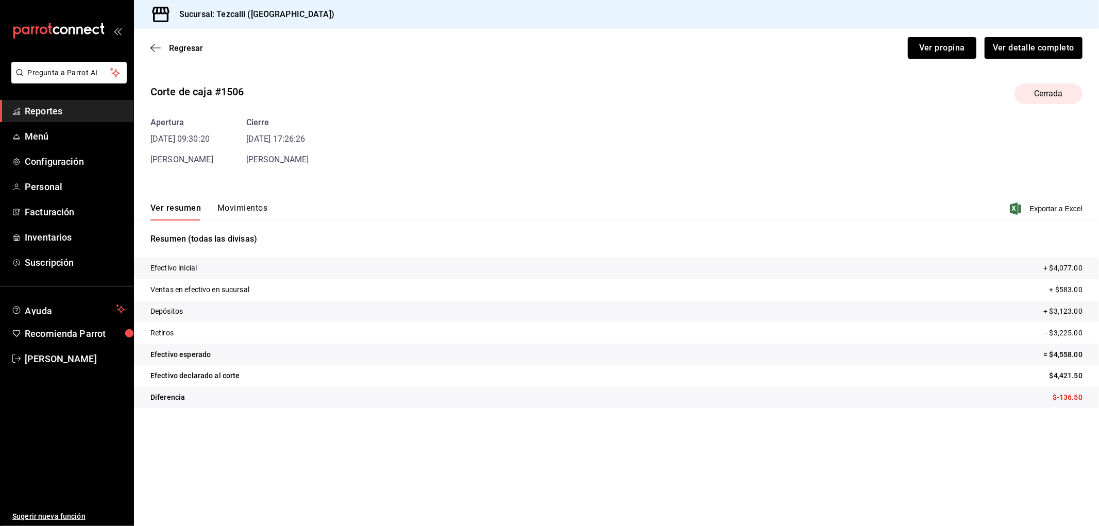
click at [254, 210] on button "Movimientos" at bounding box center [242, 212] width 50 height 18
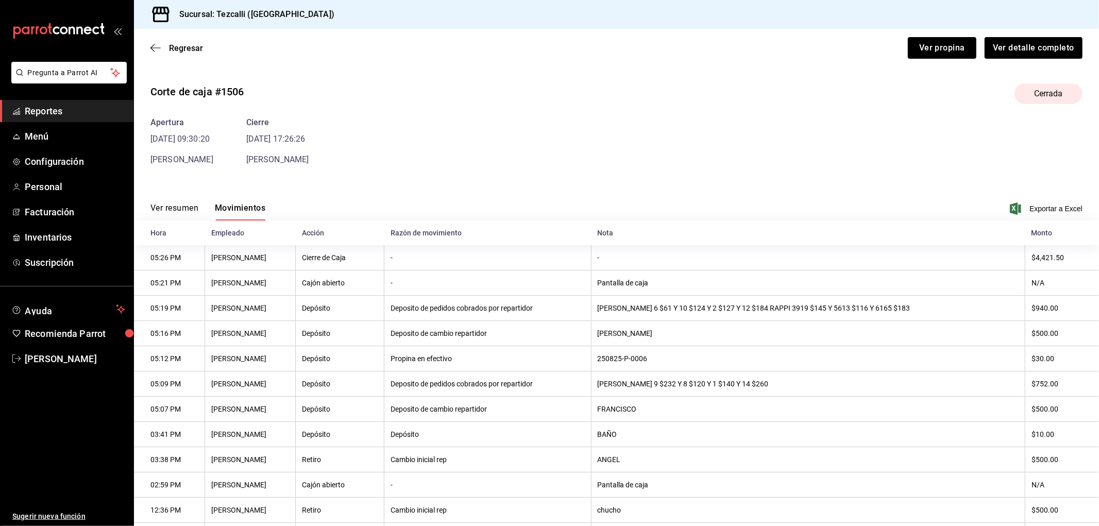
click at [182, 53] on div "Regresar Ver propina Ver detalle completo" at bounding box center [616, 48] width 965 height 38
click at [182, 50] on span "Regresar" at bounding box center [186, 48] width 34 height 10
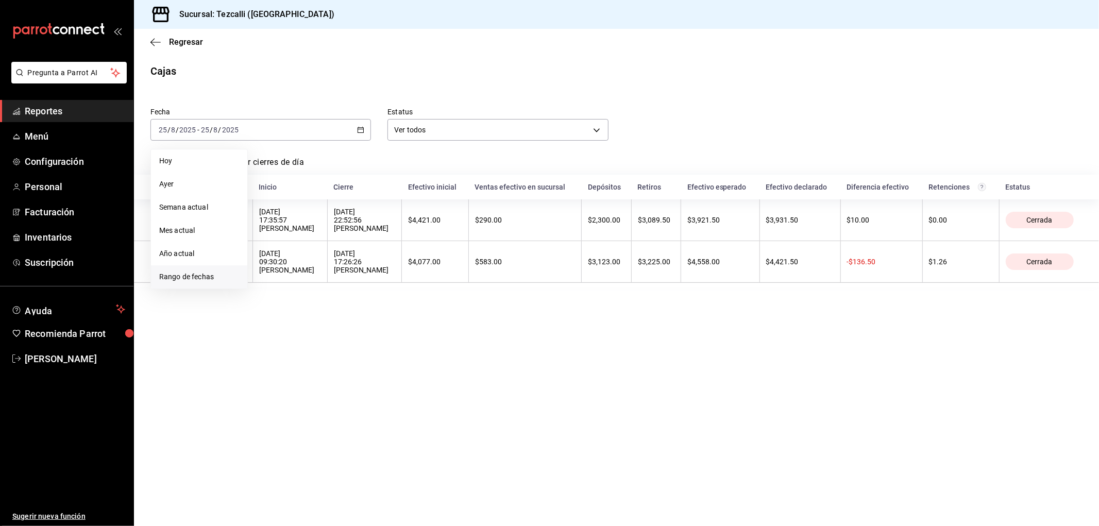
click at [218, 276] on span "Rango de fechas" at bounding box center [199, 276] width 80 height 11
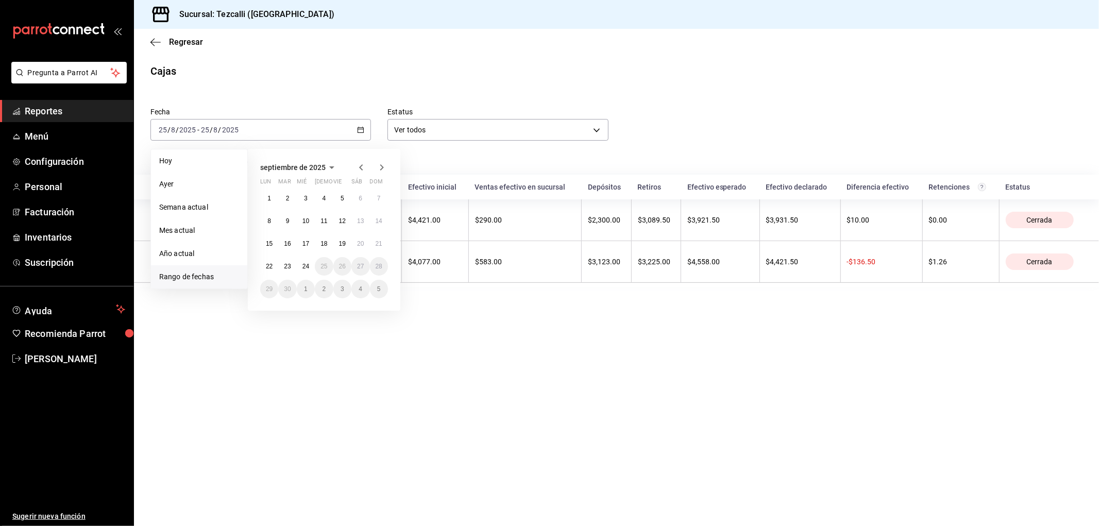
click at [359, 167] on icon "button" at bounding box center [361, 167] width 12 height 12
click at [374, 269] on button "24" at bounding box center [379, 266] width 18 height 19
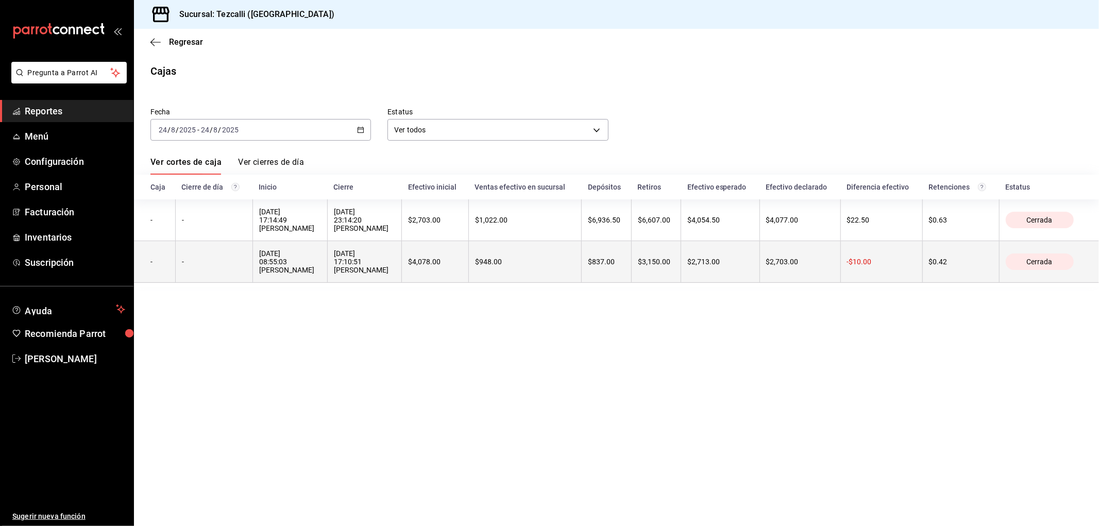
click at [462, 264] on div "$4,078.00" at bounding box center [435, 262] width 54 height 8
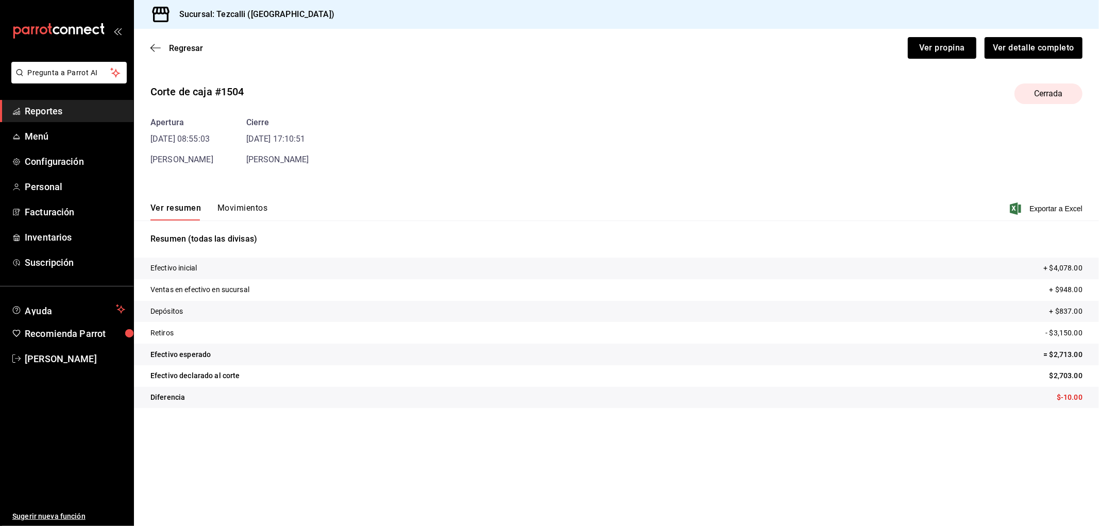
click at [240, 208] on button "Movimientos" at bounding box center [242, 212] width 50 height 18
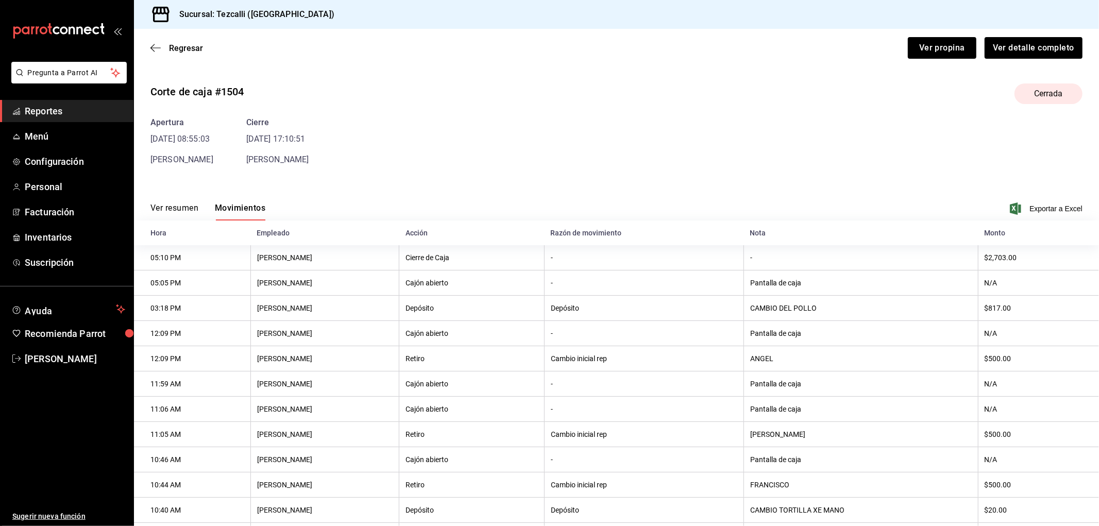
click at [188, 214] on button "Ver resumen" at bounding box center [174, 212] width 48 height 18
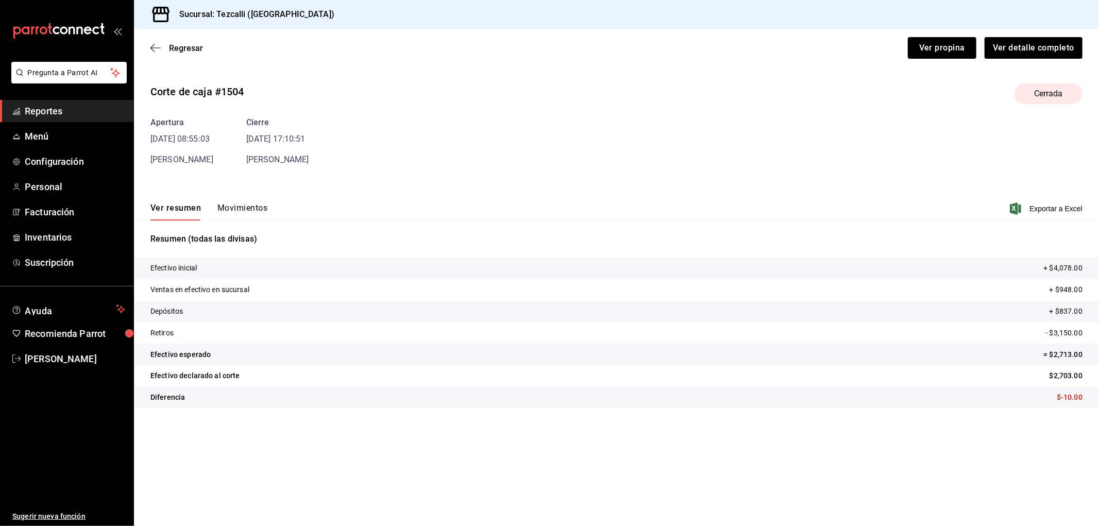
click at [193, 55] on div "Regresar Ver propina Ver detalle completo" at bounding box center [616, 48] width 965 height 38
click at [193, 50] on span "Regresar" at bounding box center [186, 48] width 34 height 10
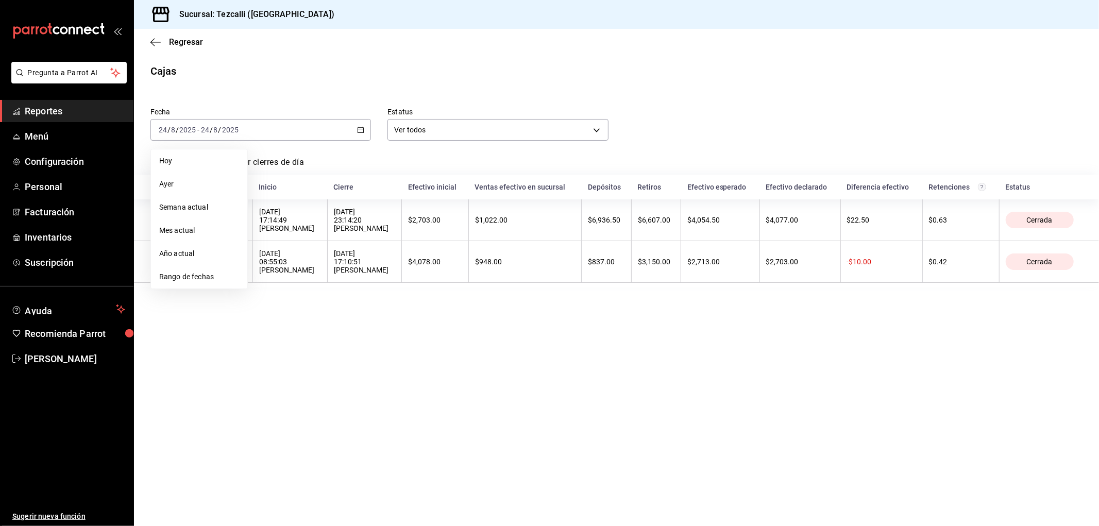
click at [233, 274] on span "Rango de fechas" at bounding box center [199, 276] width 80 height 11
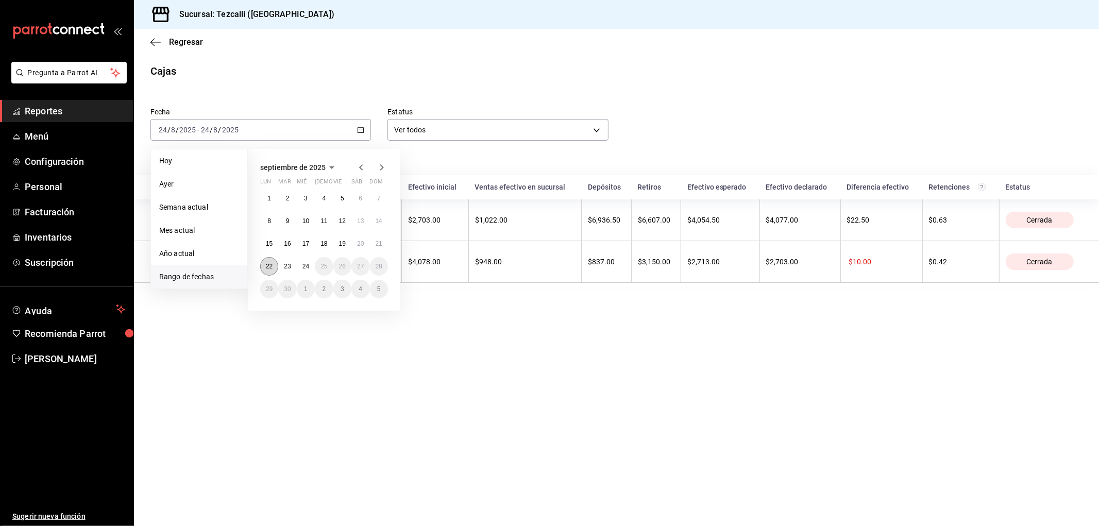
click at [274, 266] on button "22" at bounding box center [269, 266] width 18 height 19
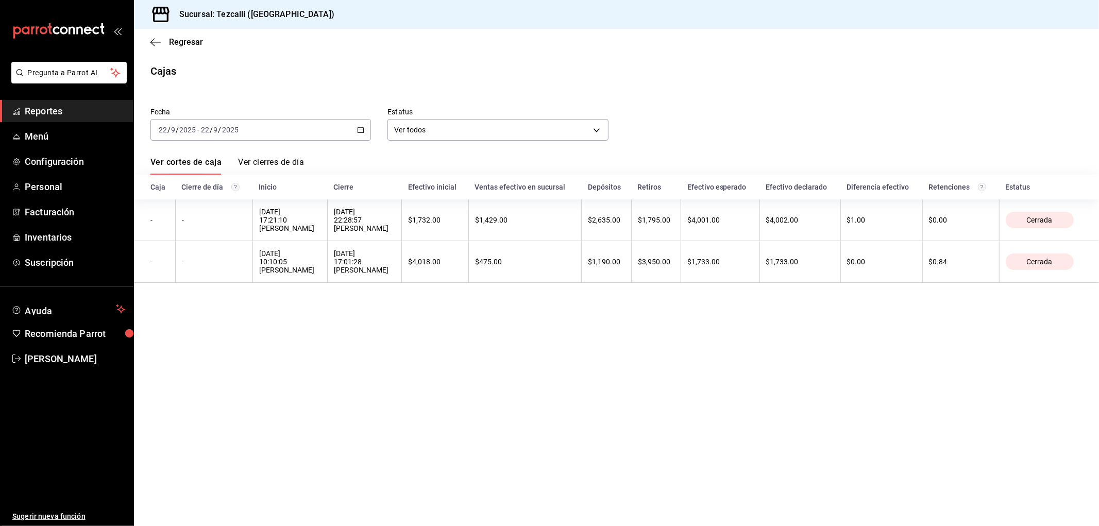
click at [315, 135] on div "[DATE] [DATE] - [DATE] [DATE]" at bounding box center [260, 130] width 220 height 22
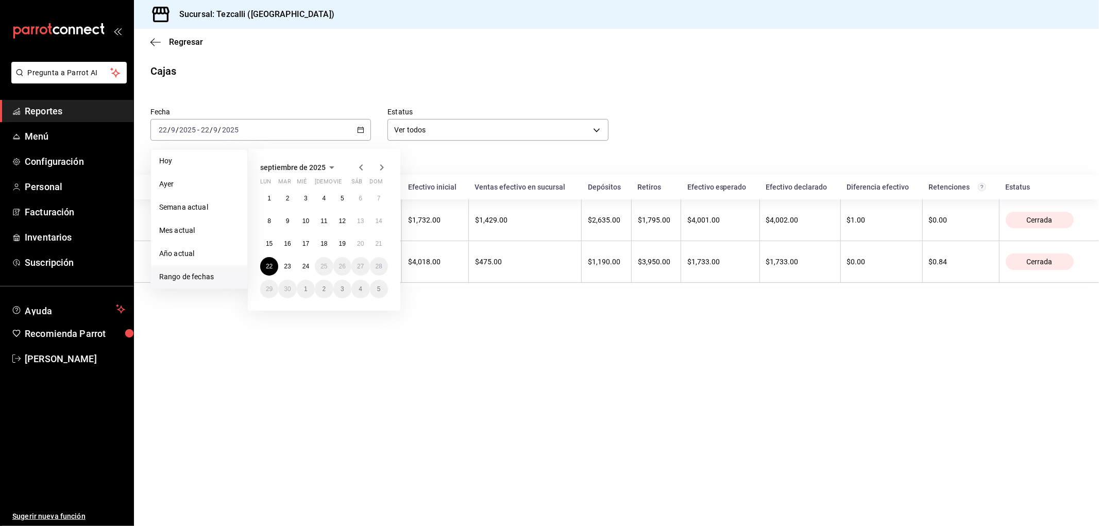
click at [362, 164] on icon "button" at bounding box center [361, 167] width 12 height 12
click at [342, 265] on abbr "22" at bounding box center [342, 266] width 7 height 7
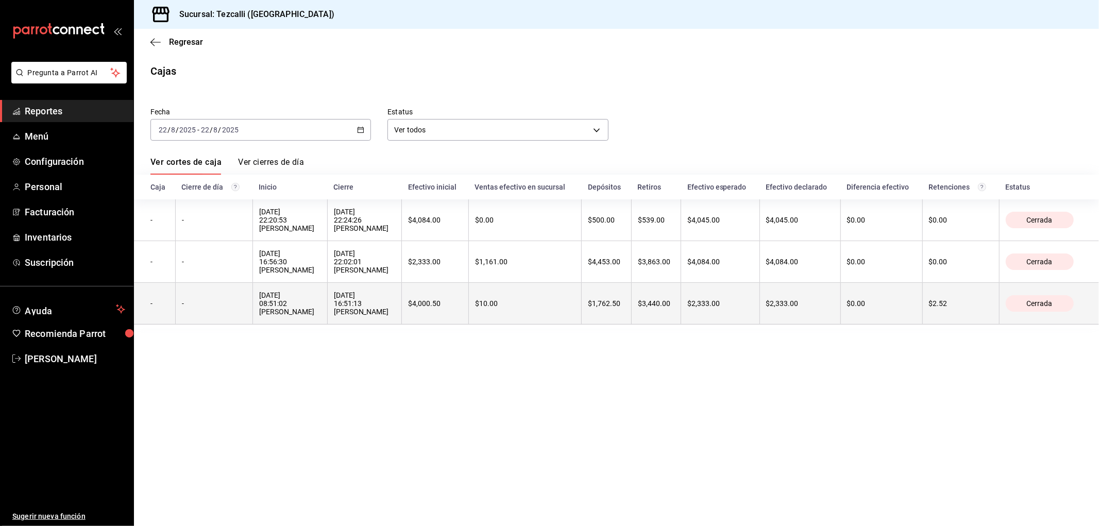
click at [327, 311] on th "[DATE] 08:51:02 [PERSON_NAME]" at bounding box center [289, 304] width 75 height 42
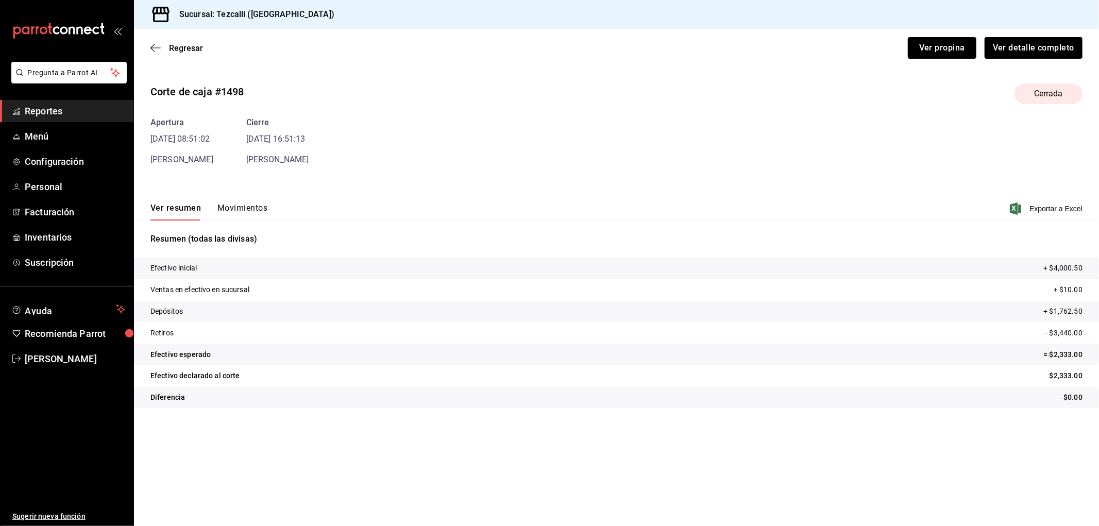
click at [237, 183] on div "Corte de caja #1498 Cerrada Apertura [DATE] 08:51:02 [PERSON_NAME] Cierre [DATE…" at bounding box center [616, 247] width 965 height 345
click at [243, 208] on button "Movimientos" at bounding box center [242, 212] width 50 height 18
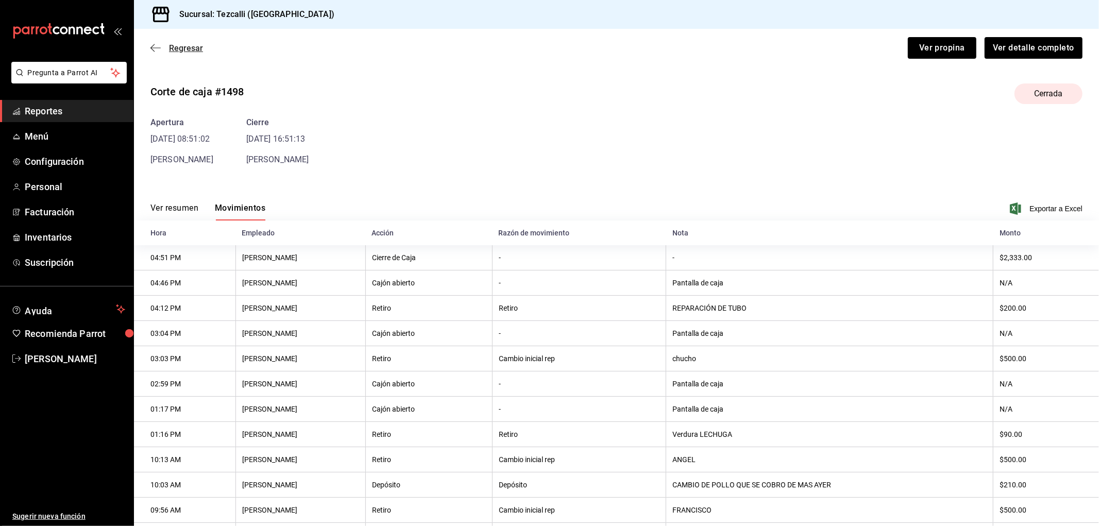
click at [196, 53] on span "Regresar" at bounding box center [186, 48] width 34 height 10
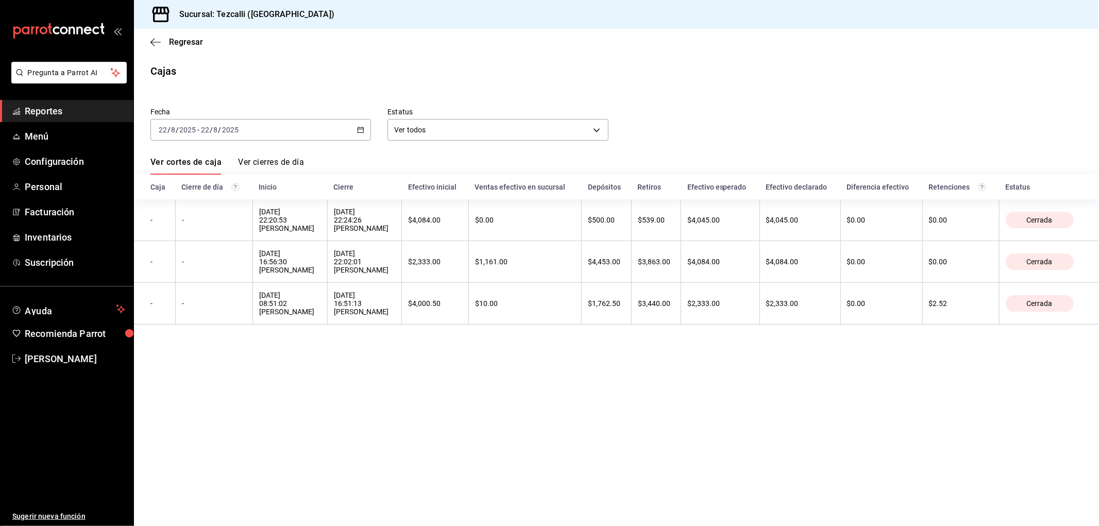
click at [315, 124] on div "[DATE] [DATE] - [DATE] [DATE]" at bounding box center [260, 130] width 220 height 22
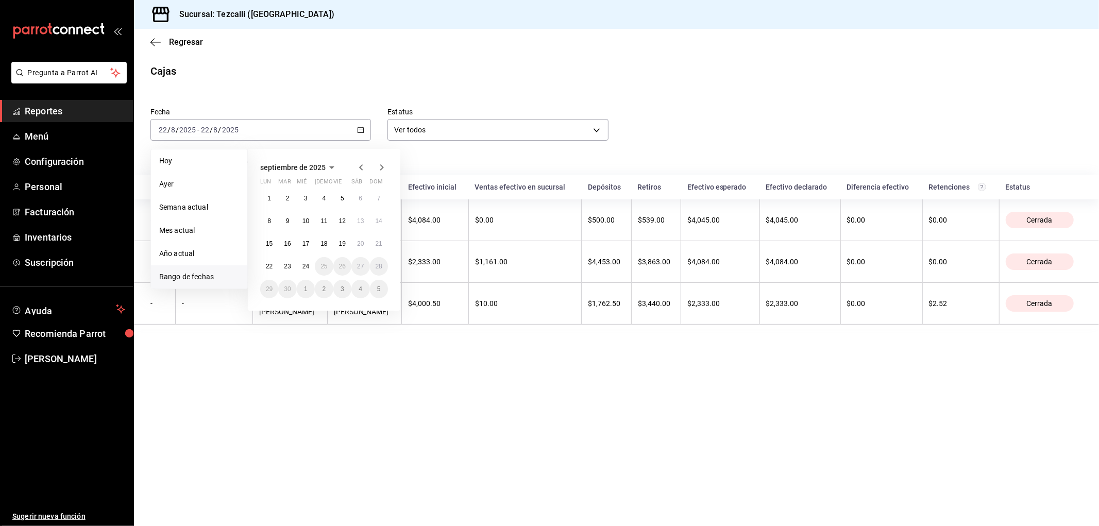
click at [357, 166] on icon "button" at bounding box center [361, 167] width 12 height 12
click at [323, 264] on abbr "21" at bounding box center [323, 266] width 7 height 7
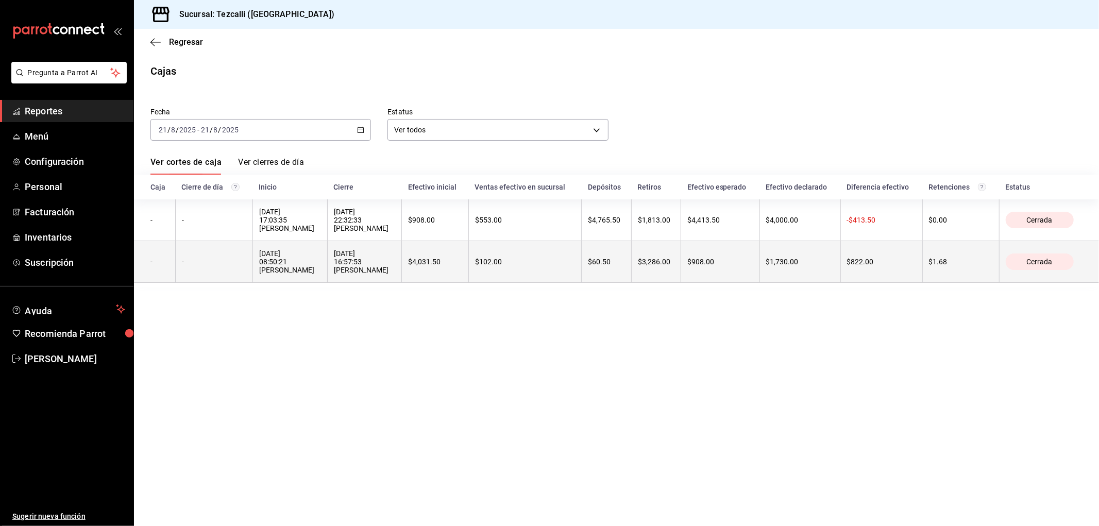
click at [581, 283] on th "$102.00" at bounding box center [524, 262] width 113 height 42
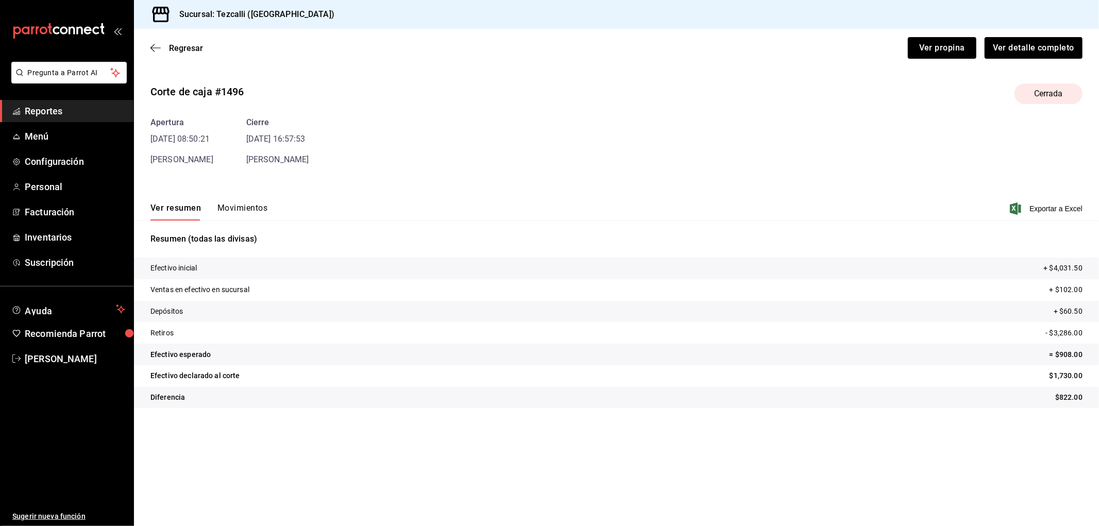
click at [245, 214] on button "Movimientos" at bounding box center [242, 212] width 50 height 18
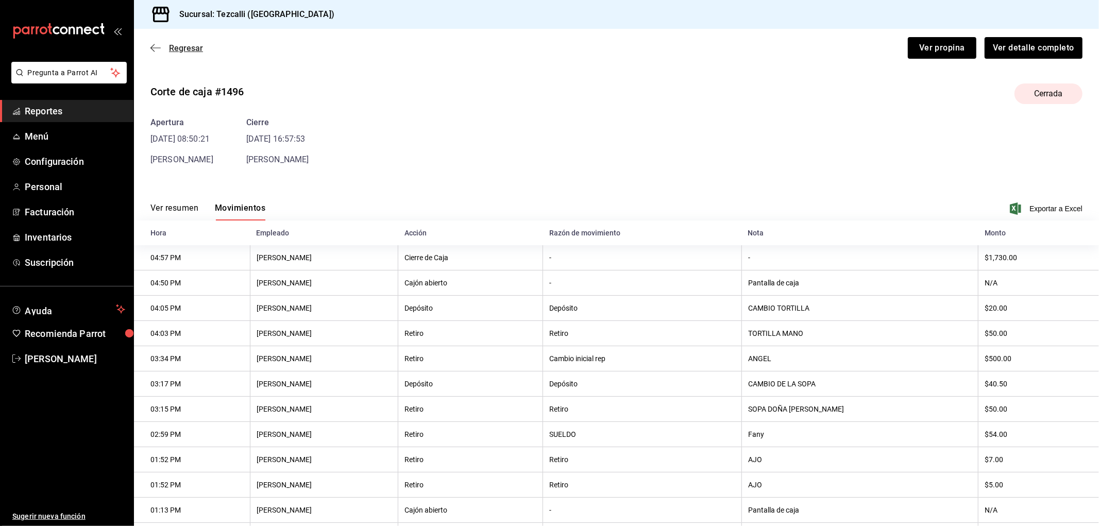
click at [183, 50] on span "Regresar" at bounding box center [186, 48] width 34 height 10
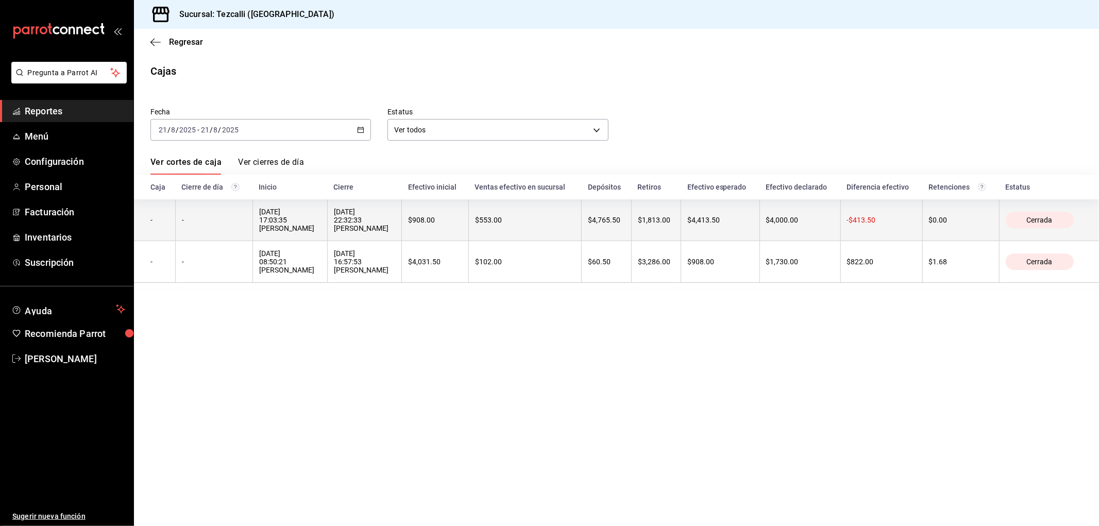
click at [396, 218] on div "[DATE] 22:32:33 [PERSON_NAME]" at bounding box center [365, 220] width 62 height 25
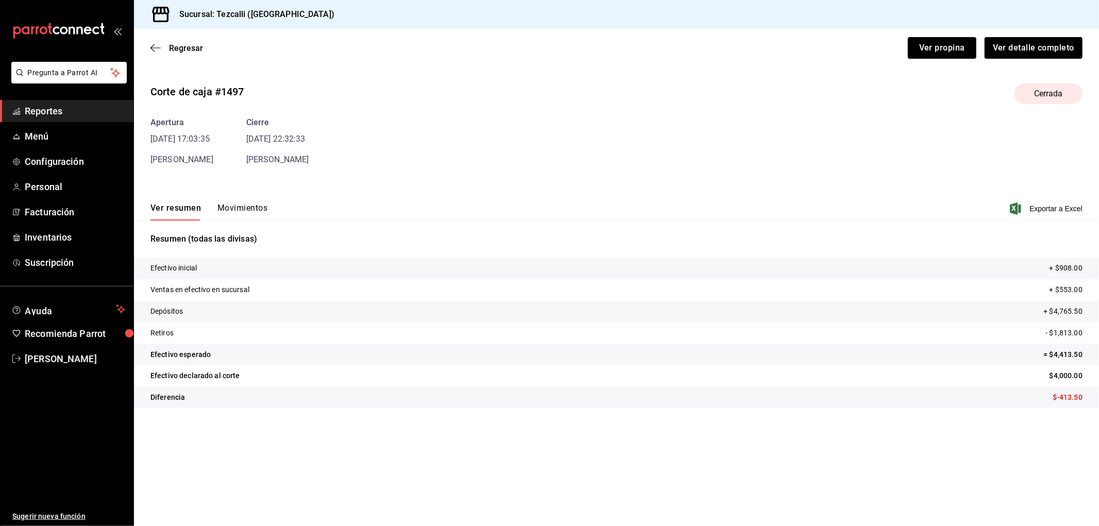
click at [249, 213] on button "Movimientos" at bounding box center [242, 212] width 50 height 18
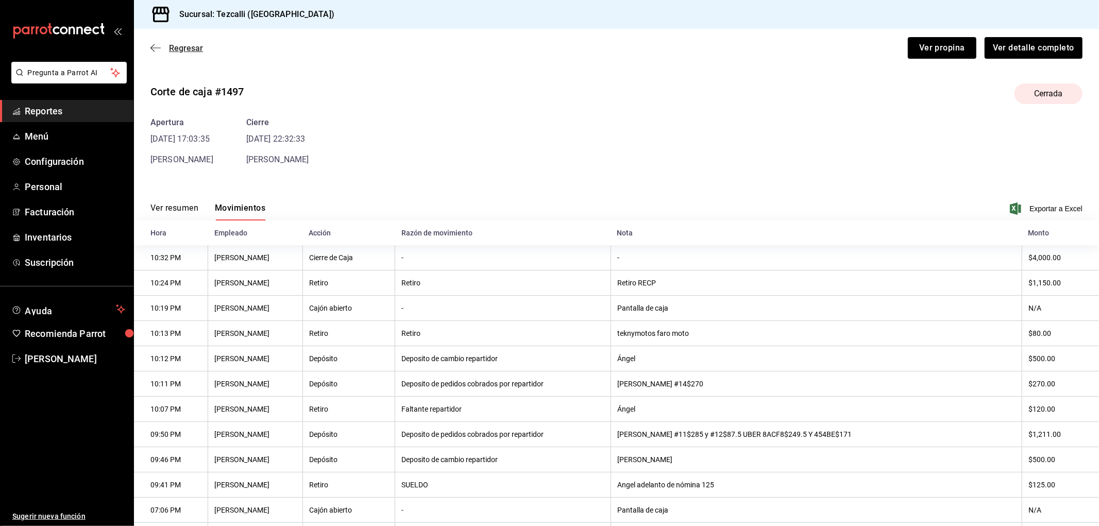
click at [177, 45] on span "Regresar" at bounding box center [186, 48] width 34 height 10
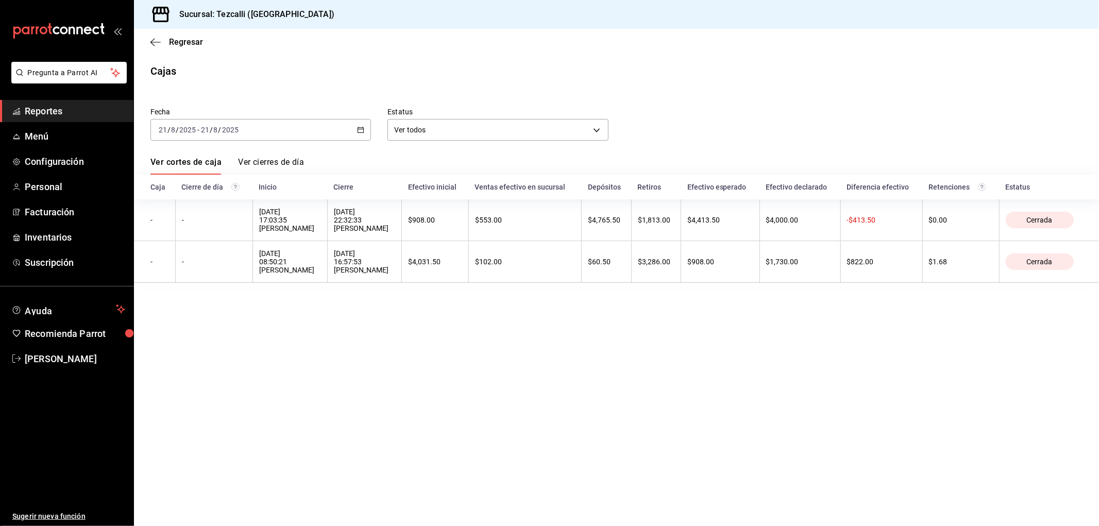
click at [285, 126] on div "[DATE] [DATE] - [DATE] [DATE]" at bounding box center [260, 130] width 220 height 22
click at [192, 278] on span "Rango de fechas" at bounding box center [199, 276] width 80 height 11
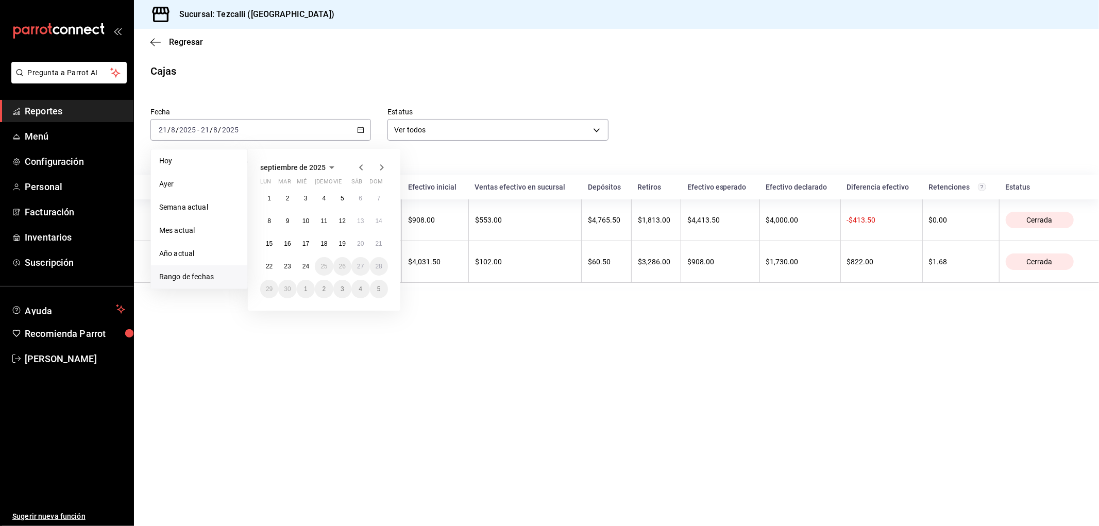
click at [363, 167] on icon "button" at bounding box center [361, 167] width 12 height 12
click at [308, 266] on abbr "20" at bounding box center [305, 266] width 7 height 7
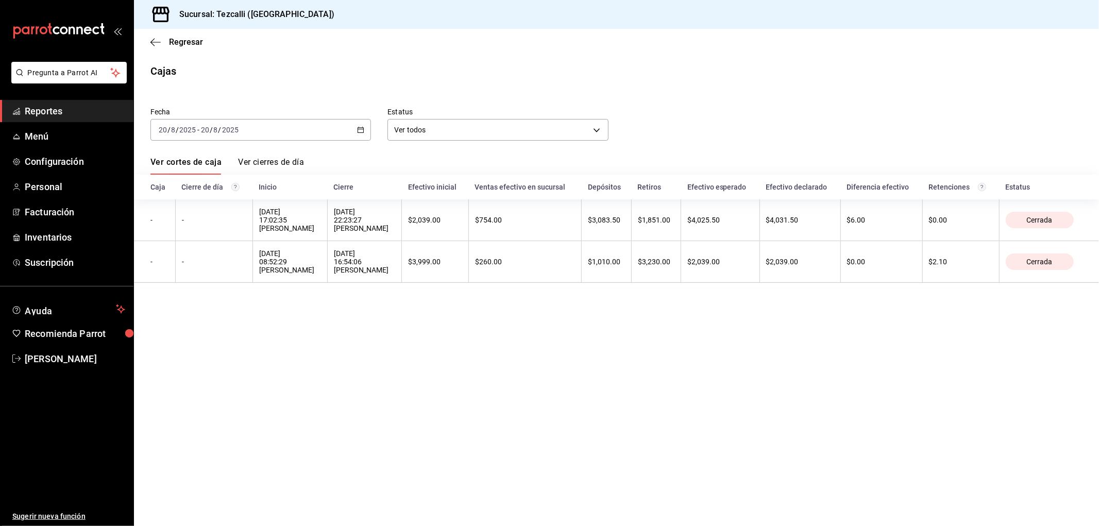
click at [759, 281] on th "$2,039.00" at bounding box center [720, 262] width 78 height 42
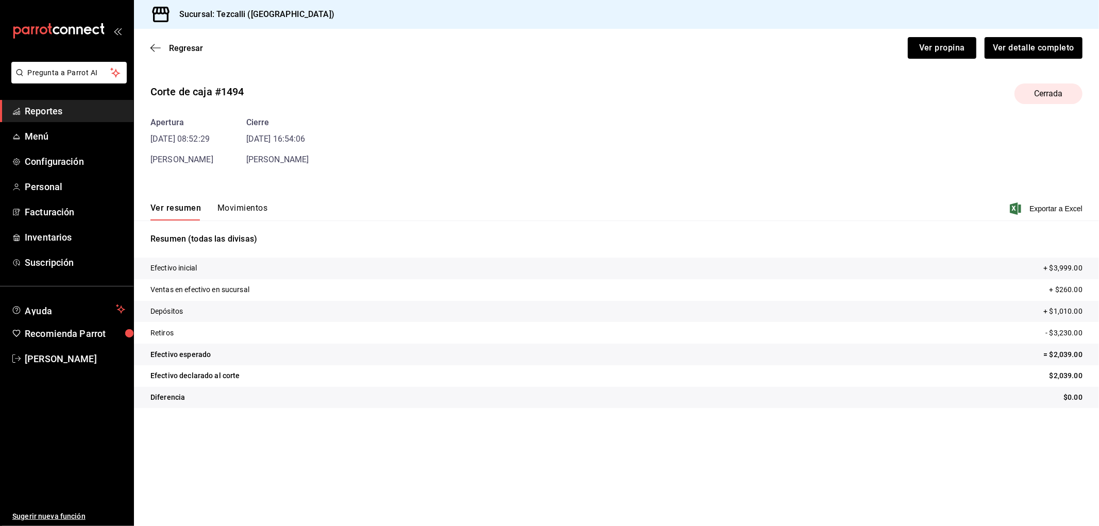
click at [240, 208] on button "Movimientos" at bounding box center [242, 212] width 50 height 18
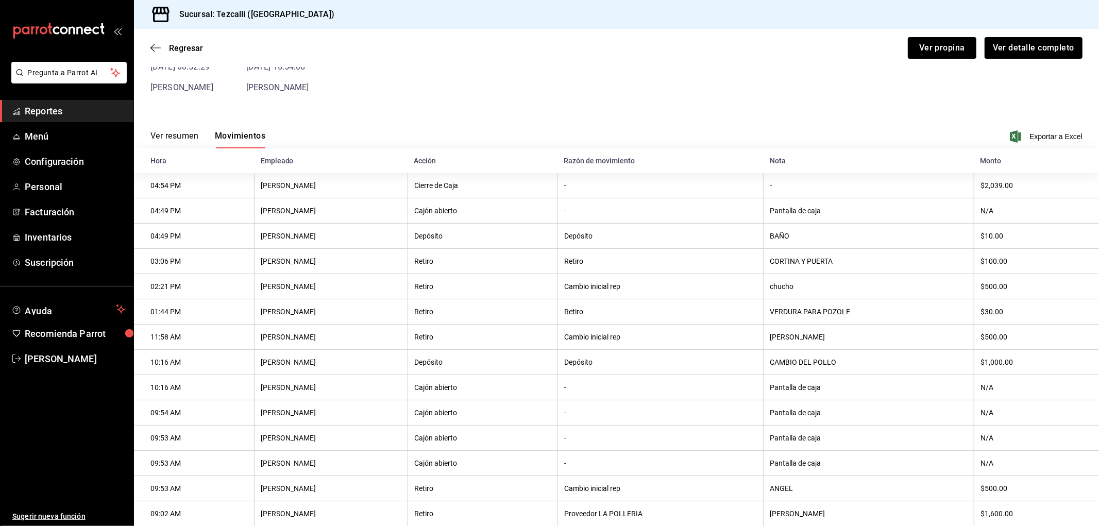
scroll to position [128, 0]
